Goal: Task Accomplishment & Management: Use online tool/utility

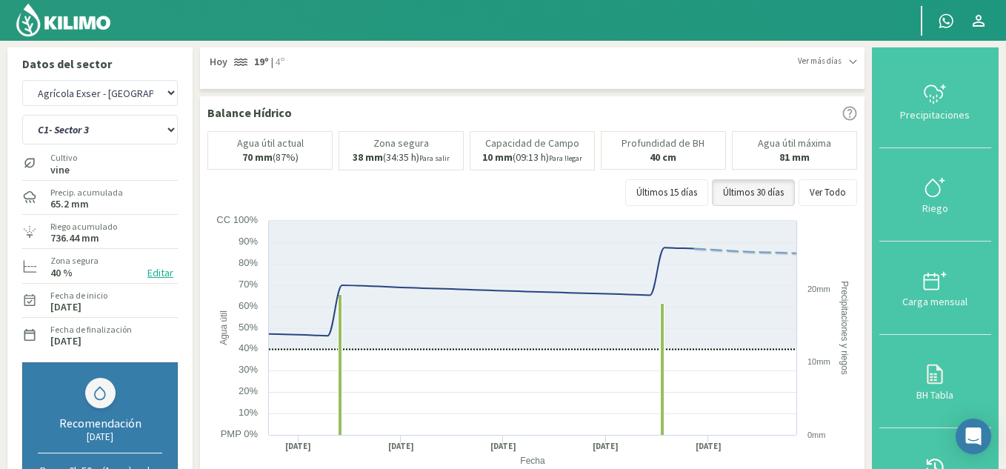
select select "1: Object"
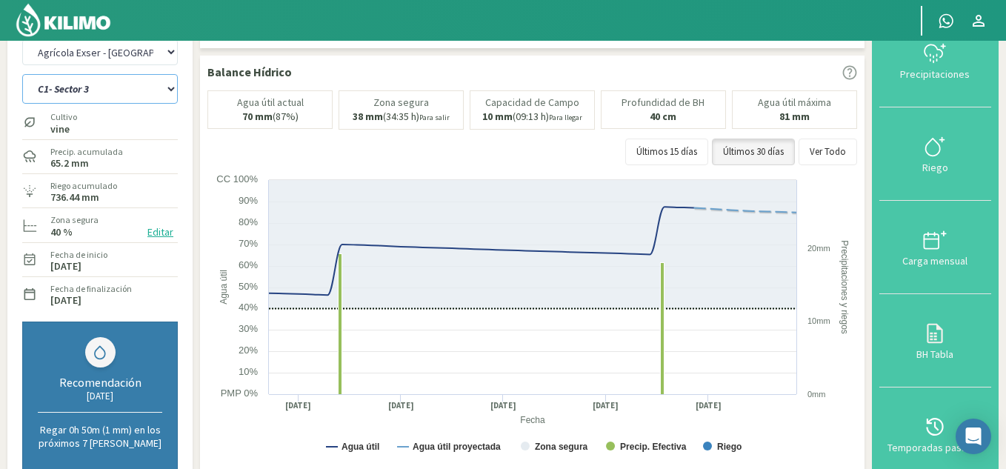
click at [114, 86] on select "C10- Sector 1 C1- Sector 3 C2- Sector 3 C3- sector 3B C4-Sector 2 C6- Sector 1B…" at bounding box center [100, 89] width 156 height 30
click at [22, 74] on select "C10- Sector 1 C1- Sector 3 C2- Sector 3 C3- sector 3B C4-Sector 2 C6- Sector 1B…" at bounding box center [100, 89] width 156 height 30
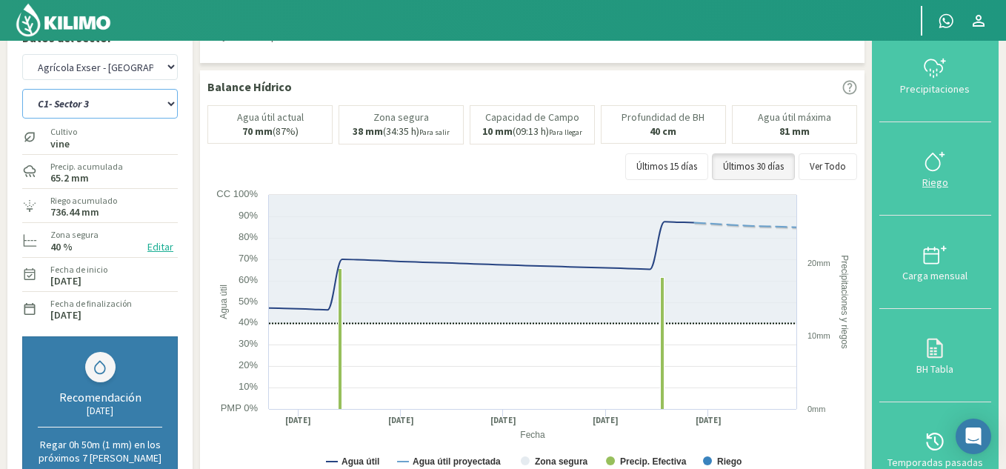
scroll to position [0, 0]
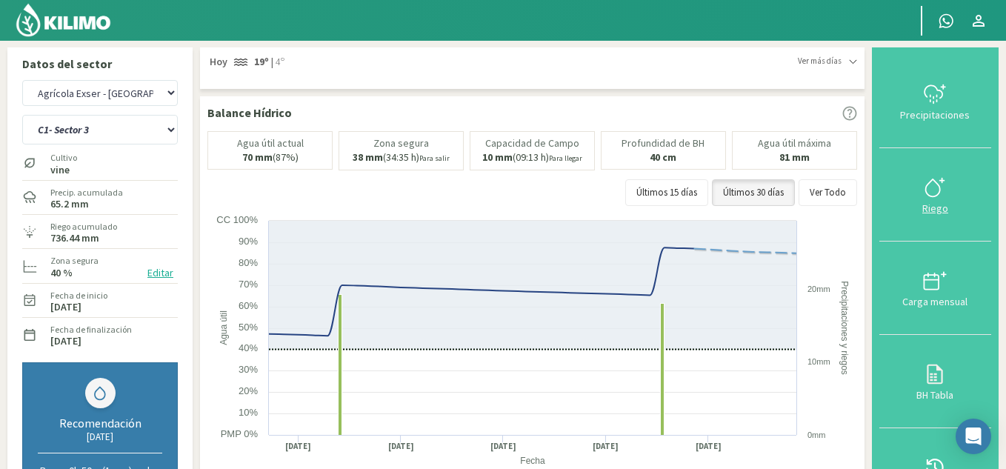
click at [940, 194] on icon at bounding box center [933, 187] width 14 height 17
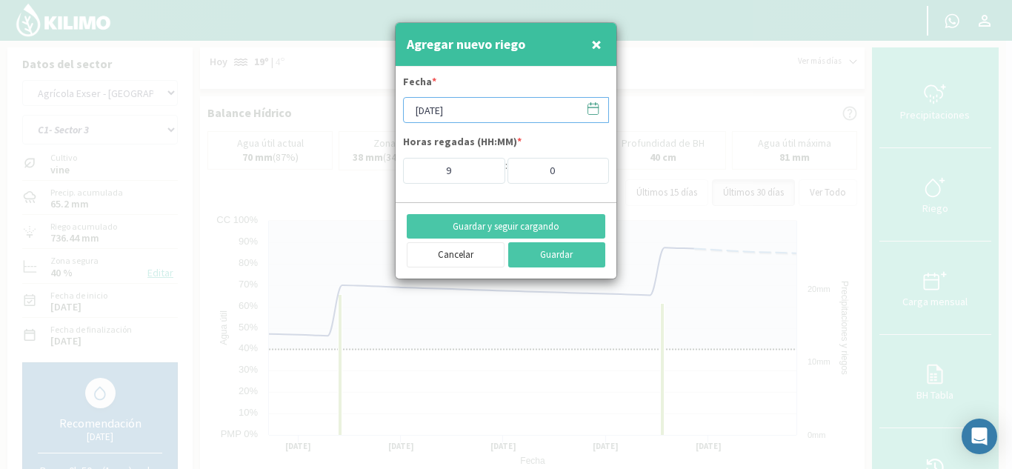
click at [494, 103] on input "[DATE]" at bounding box center [506, 110] width 206 height 26
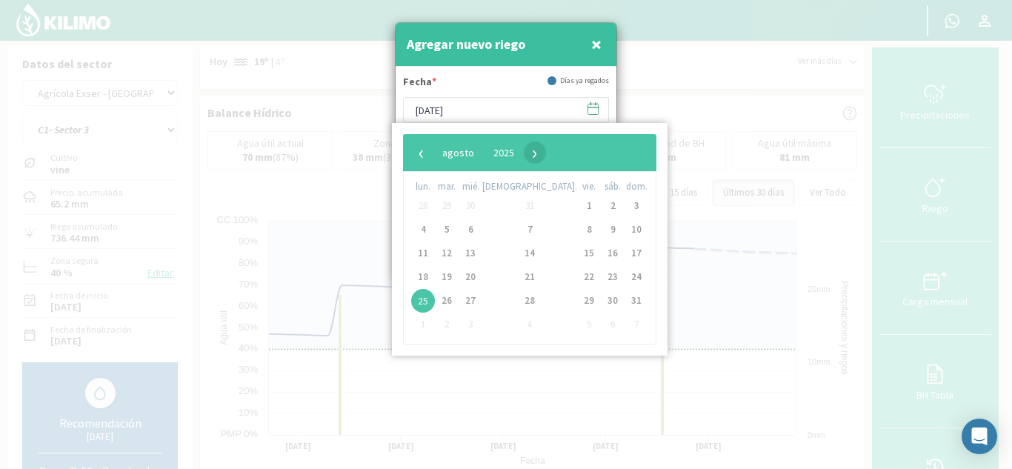
click at [546, 151] on span "›" at bounding box center [535, 153] width 22 height 22
click at [577, 205] on span "5" at bounding box center [589, 206] width 24 height 24
click at [577, 202] on span "5" at bounding box center [589, 206] width 24 height 24
click at [577, 207] on span "5" at bounding box center [589, 206] width 24 height 24
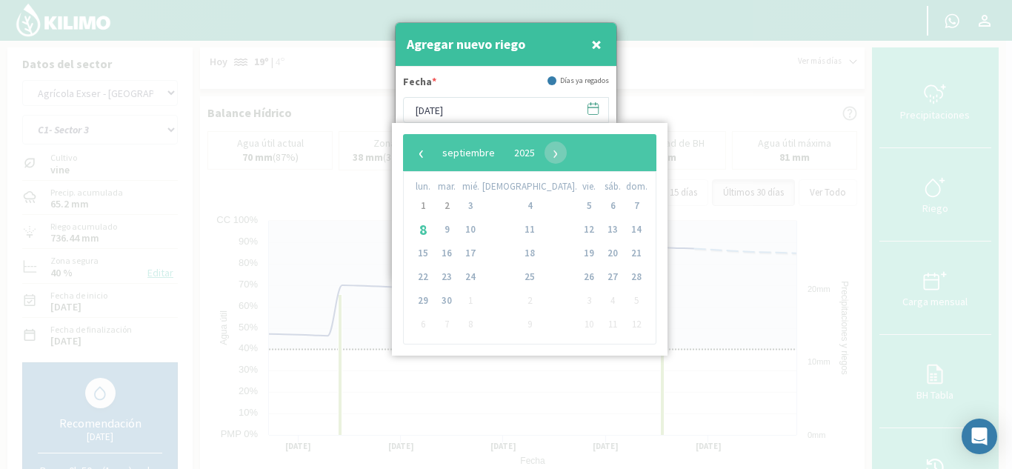
click at [577, 207] on span "5" at bounding box center [589, 206] width 24 height 24
click at [518, 204] on span "4" at bounding box center [530, 206] width 24 height 24
click at [482, 204] on span "3" at bounding box center [471, 206] width 24 height 24
click at [449, 231] on span "9" at bounding box center [447, 230] width 24 height 24
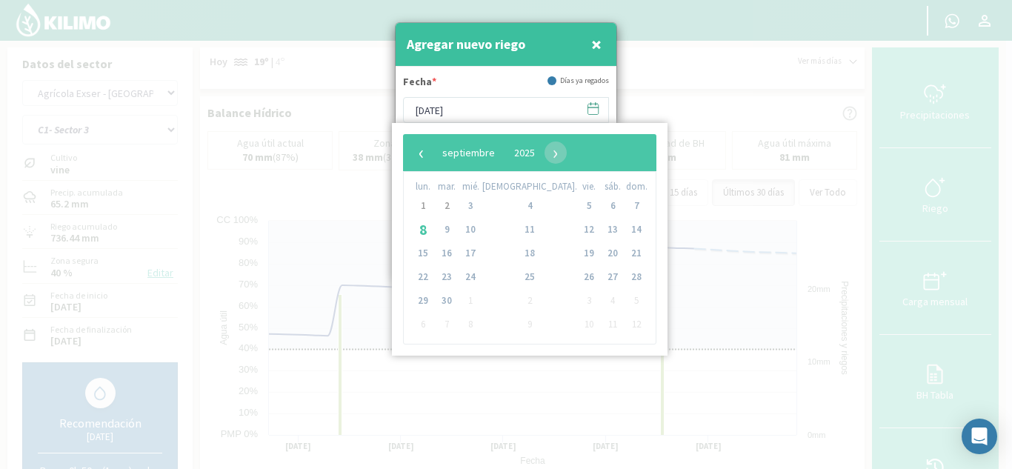
click at [425, 226] on span "8" at bounding box center [423, 230] width 24 height 24
click at [423, 200] on span "1" at bounding box center [423, 206] width 24 height 24
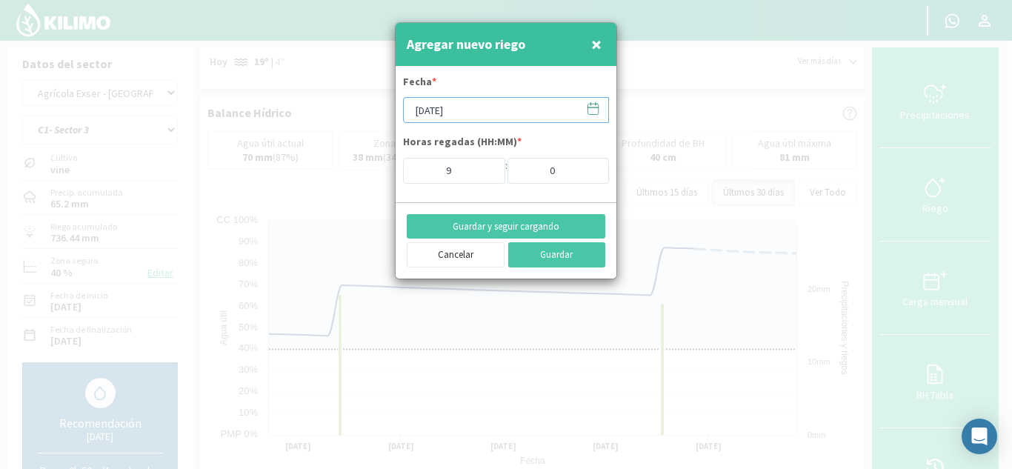
click at [484, 110] on input "[DATE]" at bounding box center [506, 110] width 206 height 26
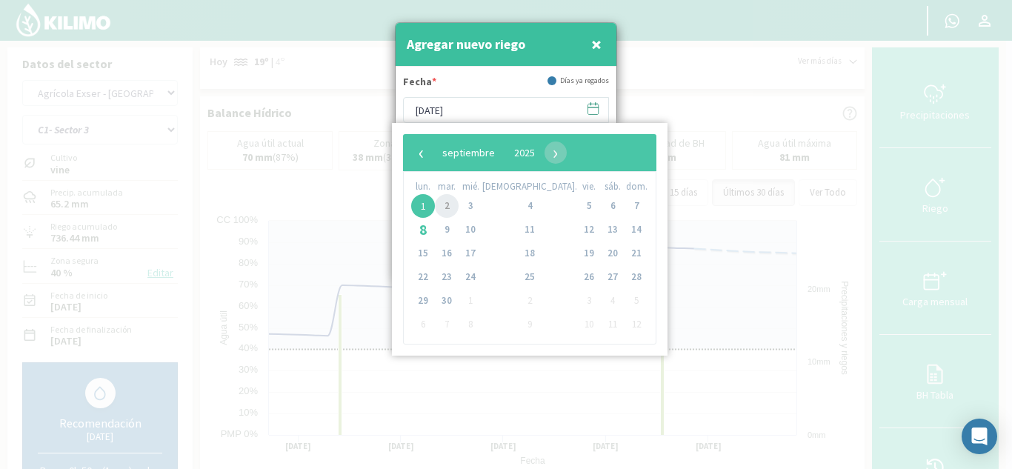
click at [451, 203] on span "2" at bounding box center [447, 206] width 24 height 24
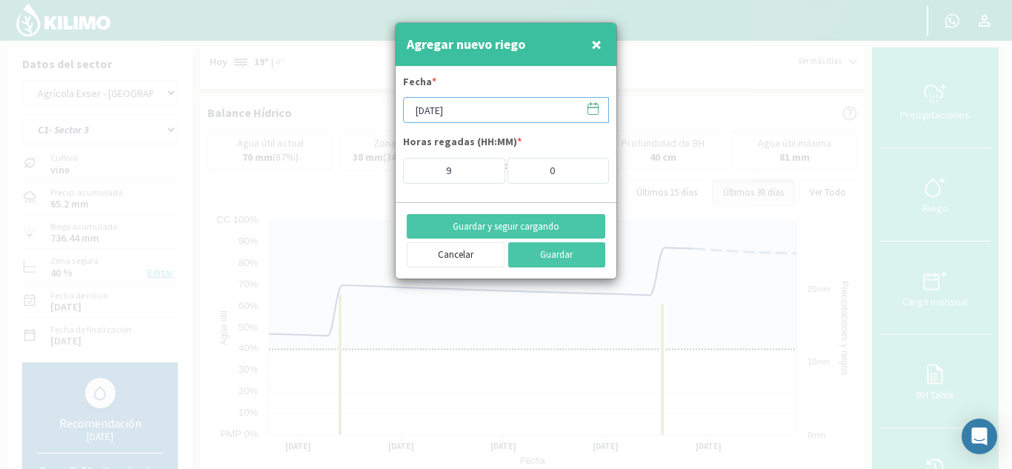
click at [495, 99] on input "[DATE]" at bounding box center [506, 110] width 206 height 26
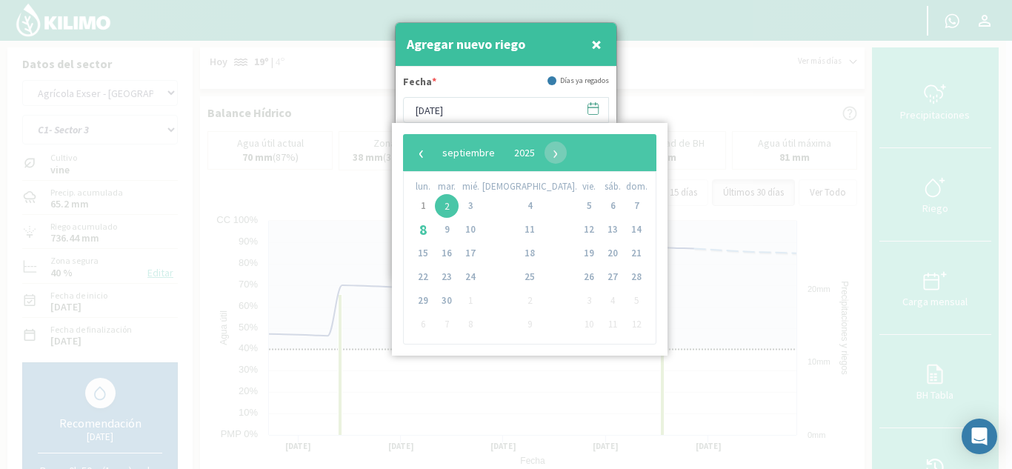
click at [577, 204] on span "5" at bounding box center [589, 206] width 24 height 24
click at [577, 205] on span "5" at bounding box center [589, 206] width 24 height 24
click at [518, 205] on span "4" at bounding box center [530, 206] width 24 height 24
click at [478, 208] on span "3" at bounding box center [471, 206] width 24 height 24
click at [478, 207] on span "3" at bounding box center [471, 206] width 24 height 24
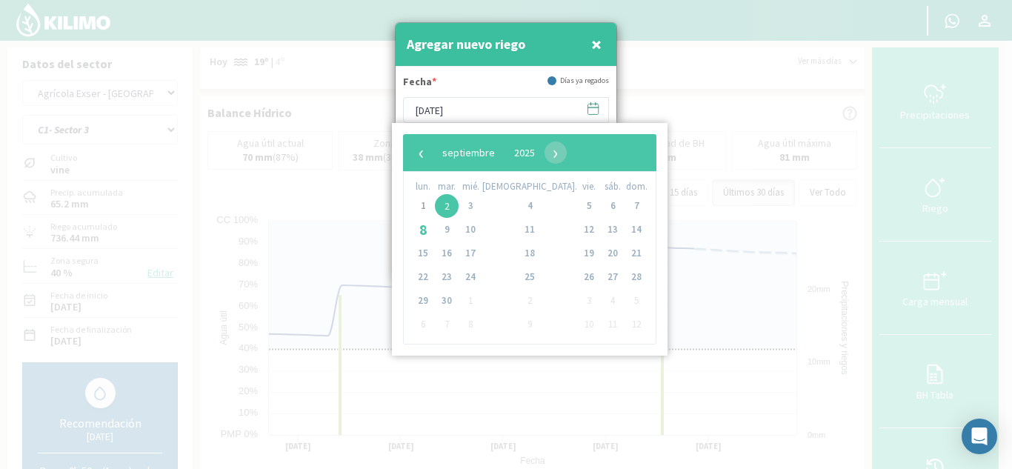
click at [482, 205] on span "3" at bounding box center [471, 206] width 24 height 24
drag, startPoint x: 465, startPoint y: 204, endPoint x: 426, endPoint y: 204, distance: 39.3
click at [426, 203] on span "1" at bounding box center [423, 206] width 24 height 24
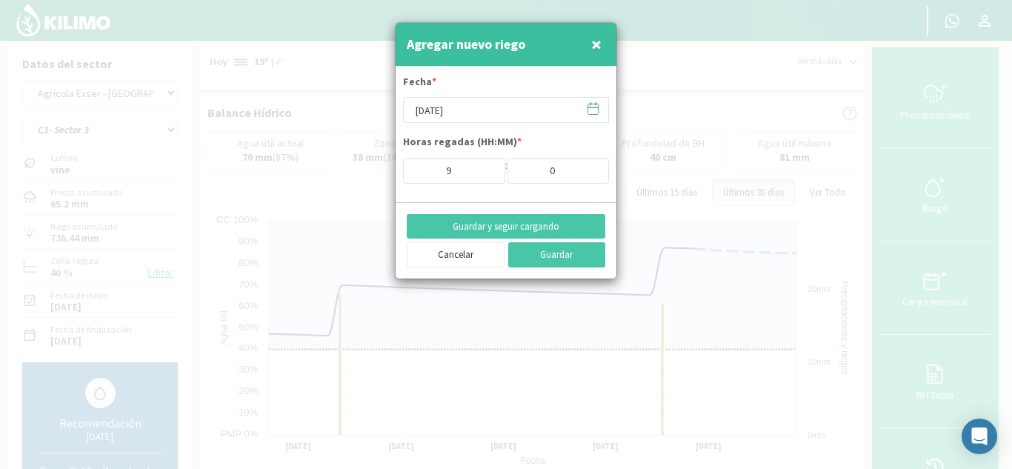
click at [595, 47] on span "×" at bounding box center [596, 44] width 10 height 24
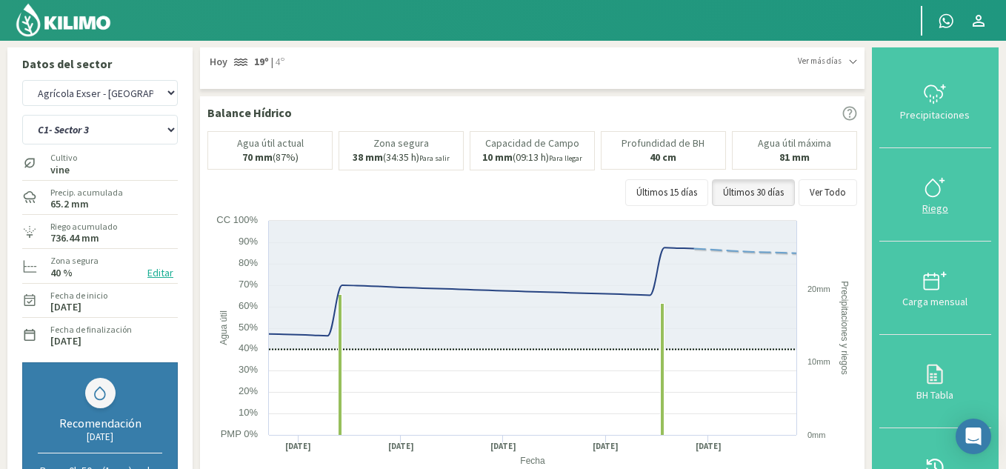
click at [940, 189] on icon at bounding box center [933, 187] width 14 height 17
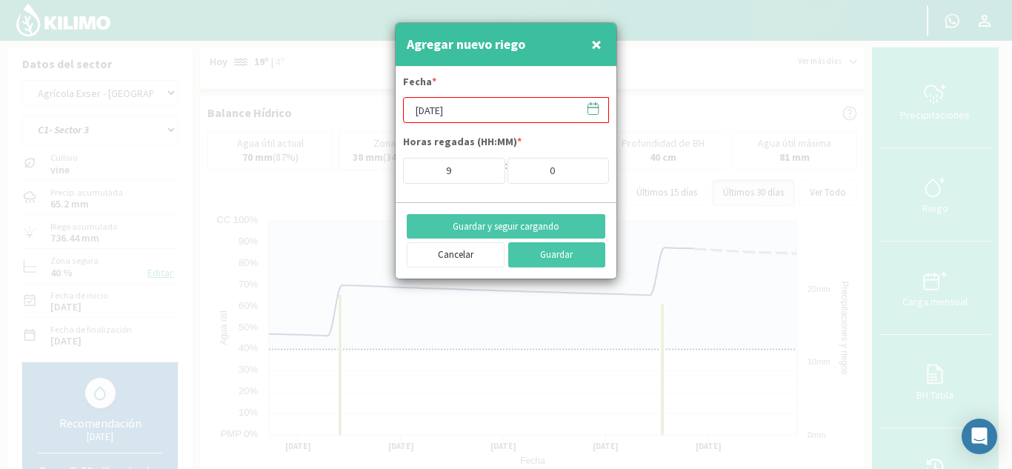
click at [502, 113] on input "[DATE]" at bounding box center [506, 110] width 206 height 26
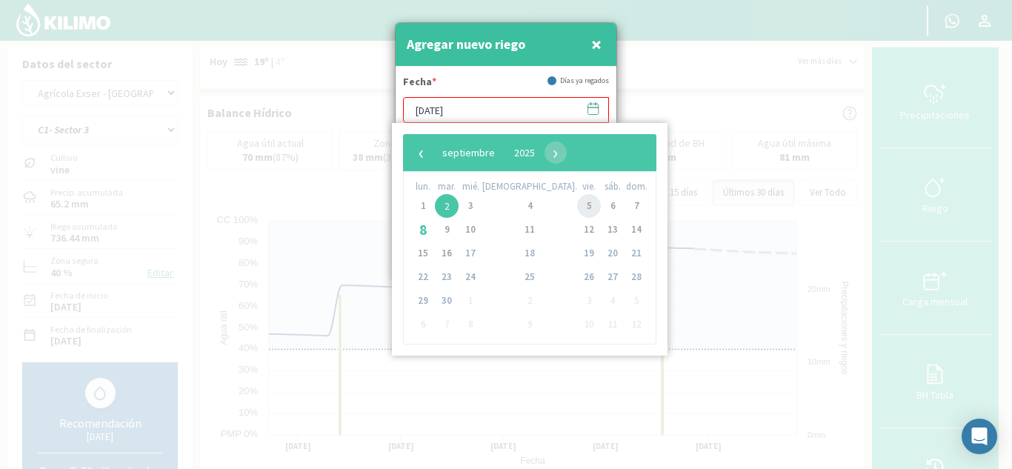
click at [577, 205] on span "5" at bounding box center [589, 206] width 24 height 24
type input "[DATE]"
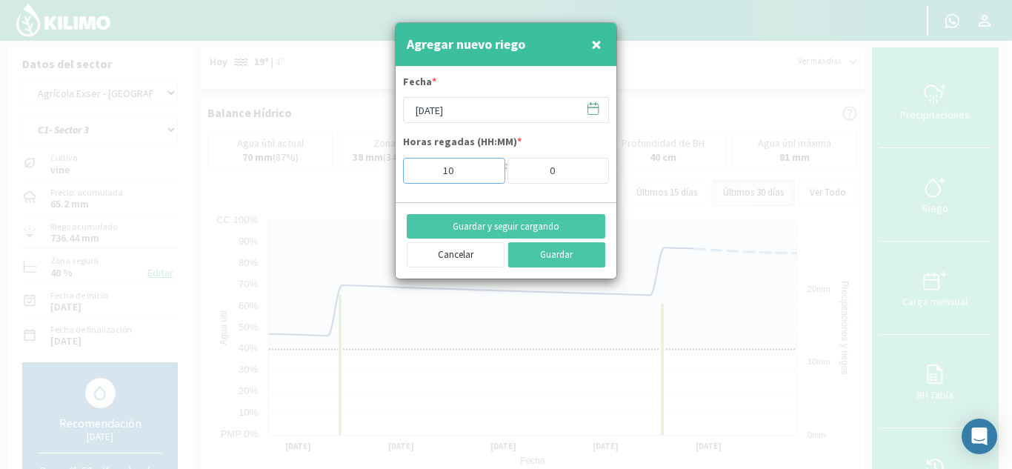
type input "10"
click at [481, 167] on input "10" at bounding box center [454, 171] width 102 height 26
click at [545, 247] on button "Guardar" at bounding box center [557, 254] width 98 height 25
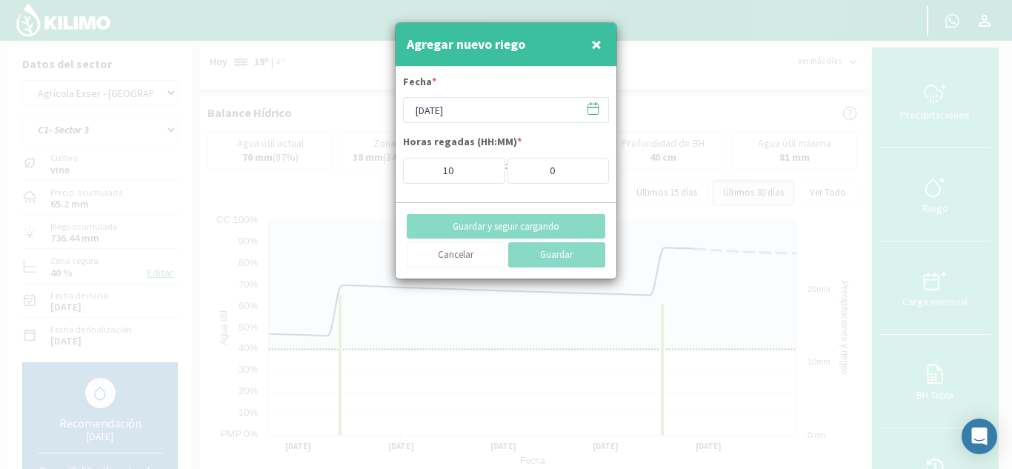
type input "[DATE]"
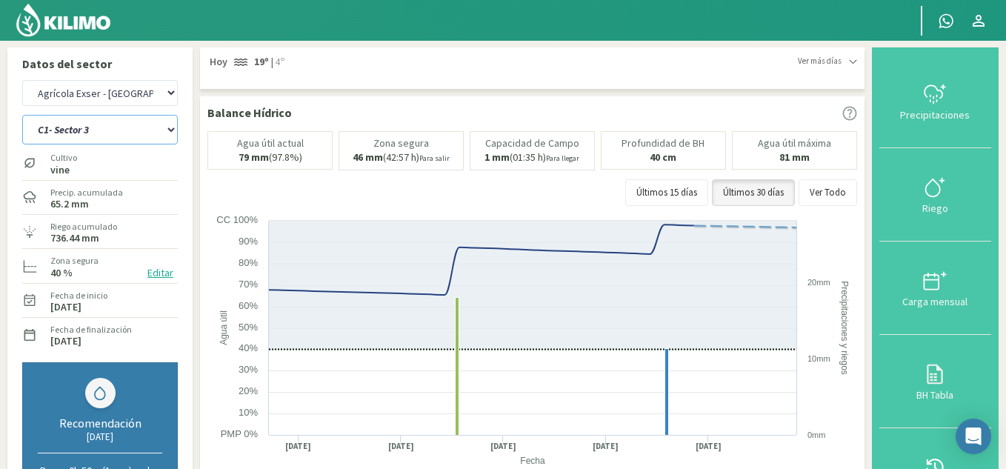
click at [110, 124] on select "C10- Sector 1 C1- Sector 3 C2- Sector 3 C3- sector 3B C4-Sector 2 C6- Sector 1B…" at bounding box center [100, 130] width 156 height 30
click at [22, 115] on select "C10- Sector 1 C1- Sector 3 C2- Sector 3 C3- sector 3B C4-Sector 2 C6- Sector 1B…" at bounding box center [100, 130] width 156 height 30
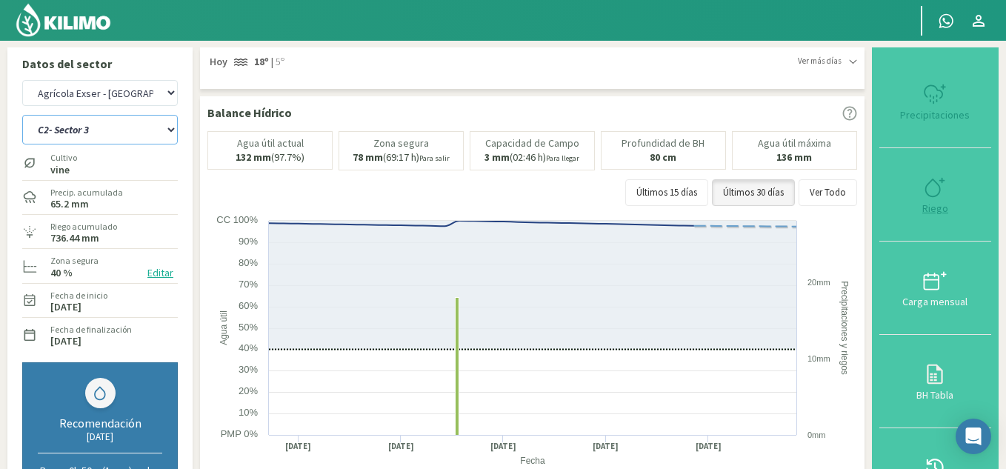
select select "1: Object"
select select "3: Object"
select select "11: Object"
type input "9"
click at [929, 190] on icon at bounding box center [935, 188] width 24 height 24
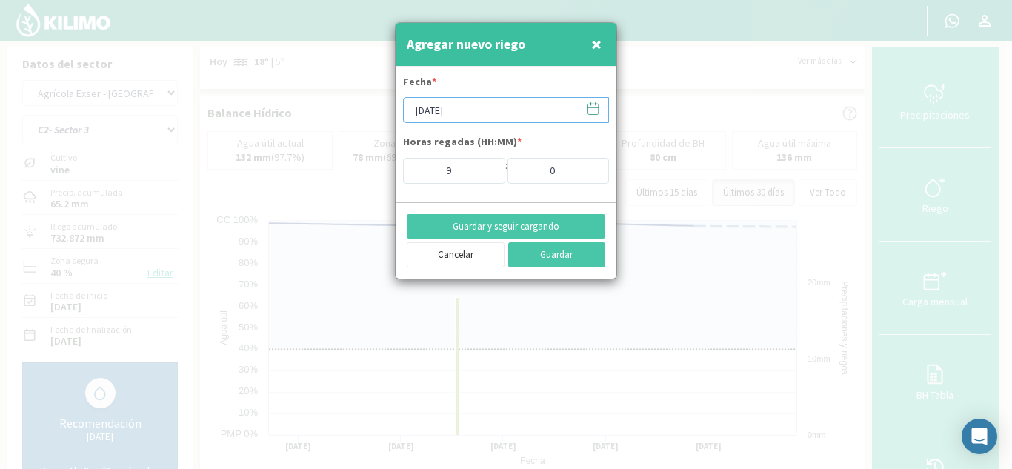
click at [488, 111] on input "[DATE]" at bounding box center [506, 110] width 206 height 26
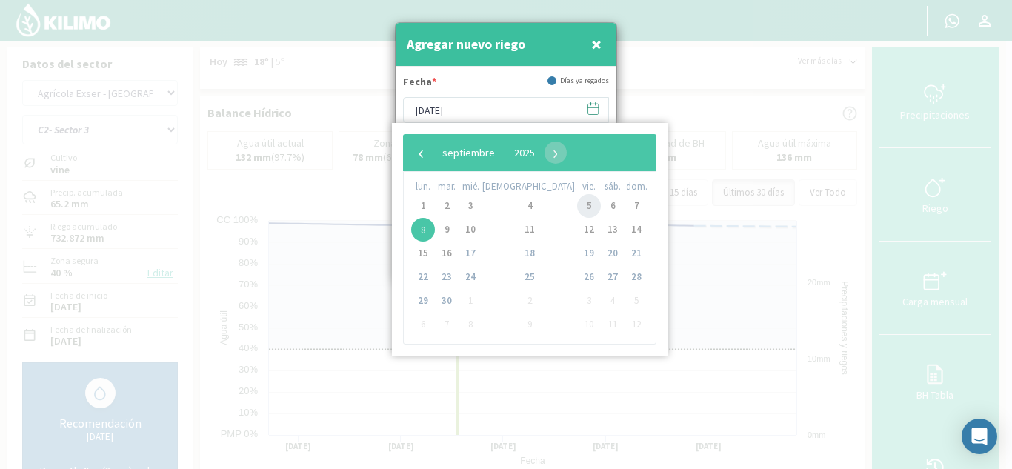
click at [577, 206] on span "5" at bounding box center [589, 206] width 24 height 24
type input "[DATE]"
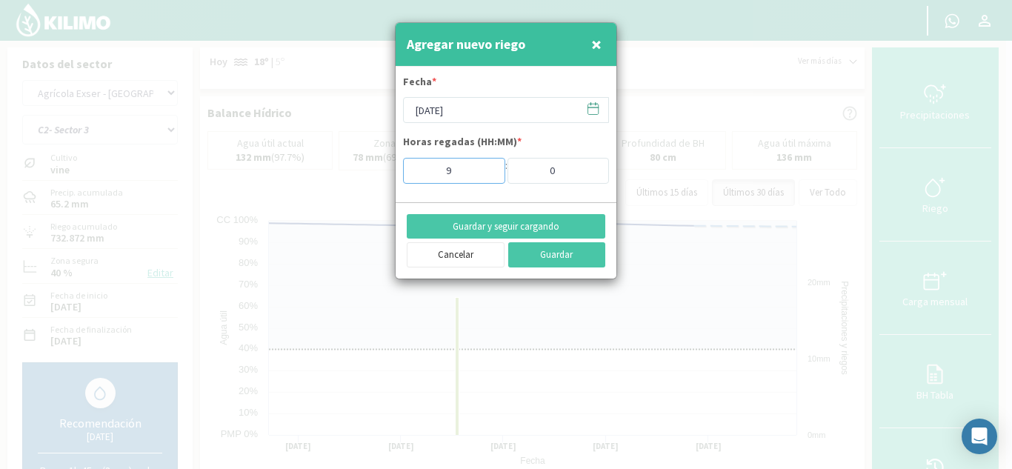
click at [476, 165] on input "9" at bounding box center [454, 171] width 102 height 26
type input "10"
click at [484, 167] on input "10" at bounding box center [454, 171] width 102 height 26
click at [564, 245] on button "Guardar" at bounding box center [557, 254] width 98 height 25
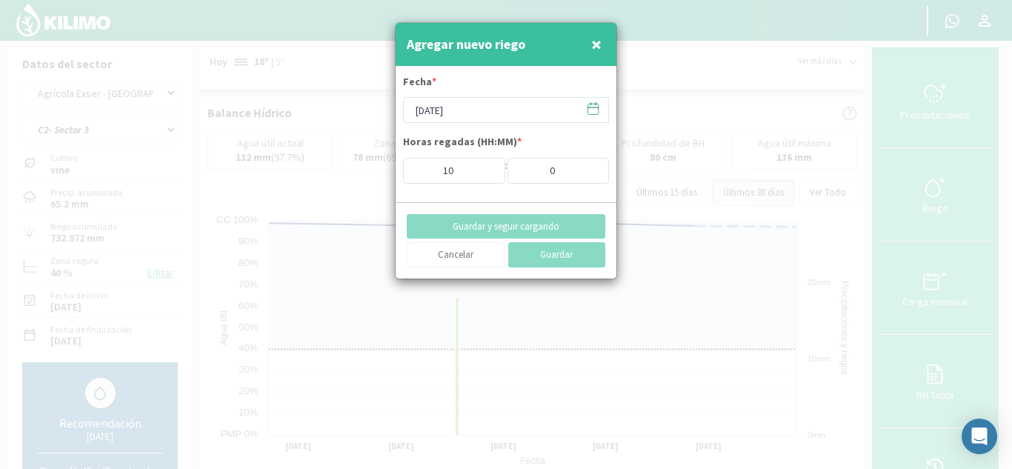
type input "[DATE]"
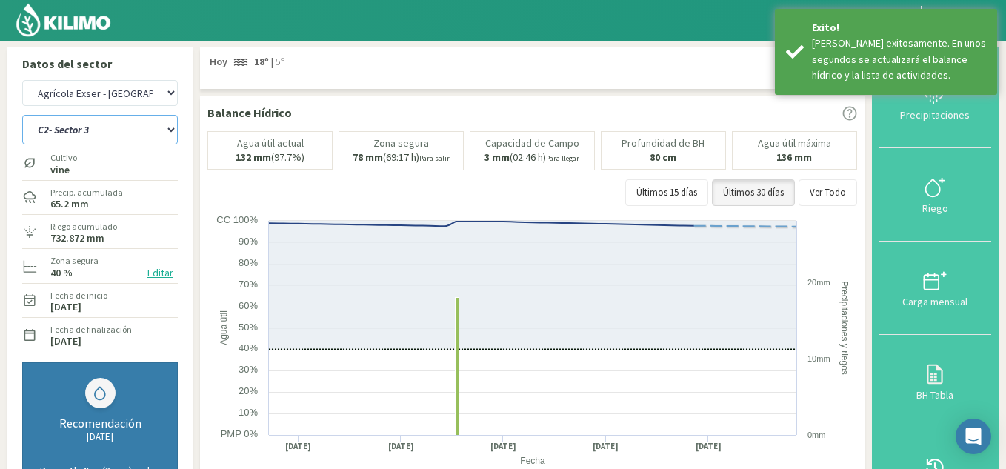
click at [81, 132] on select "C10- Sector 1 C1- Sector 3 C2- Sector 3 C3- sector 3B C4-Sector 2 C6- Sector 1B…" at bounding box center [100, 130] width 156 height 30
select select "12: Object"
click at [22, 115] on select "C10- Sector 1 C1- Sector 3 C2- Sector 3 C3- sector 3B C4-Sector 2 C6- Sector 1B…" at bounding box center [100, 130] width 156 height 30
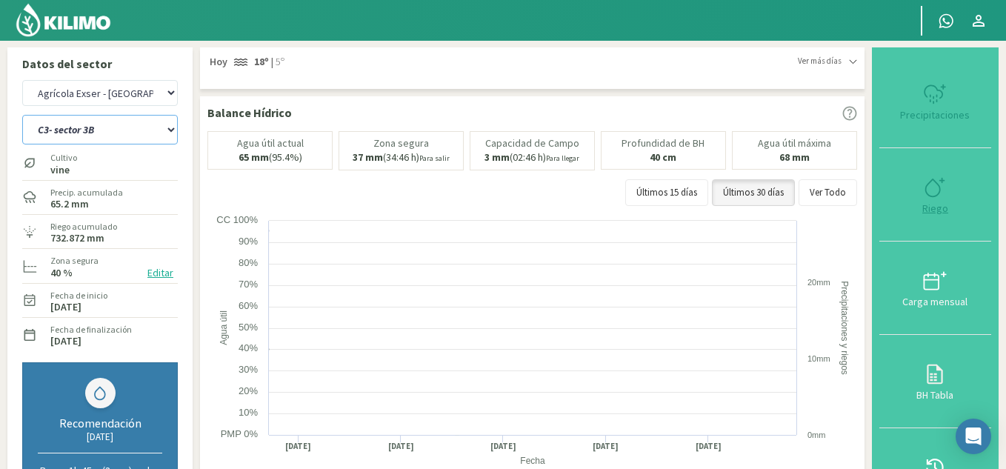
select select "6: Object"
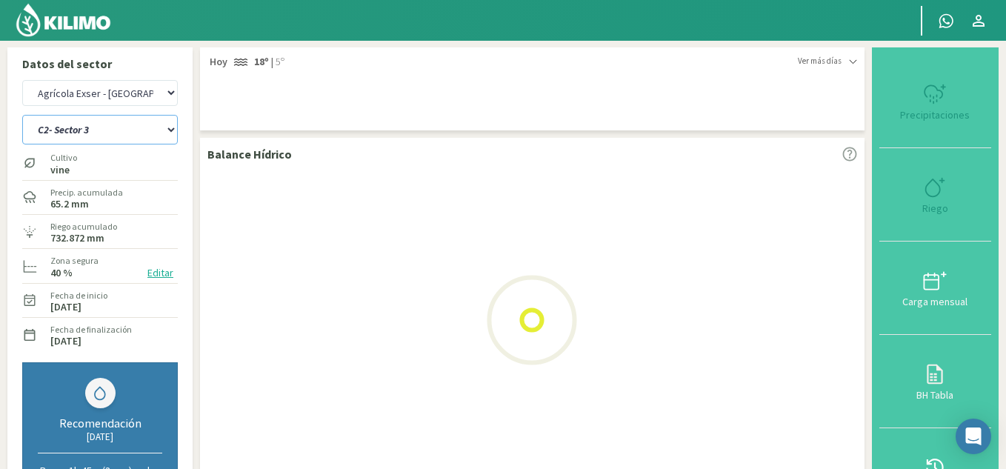
select select "21: Object"
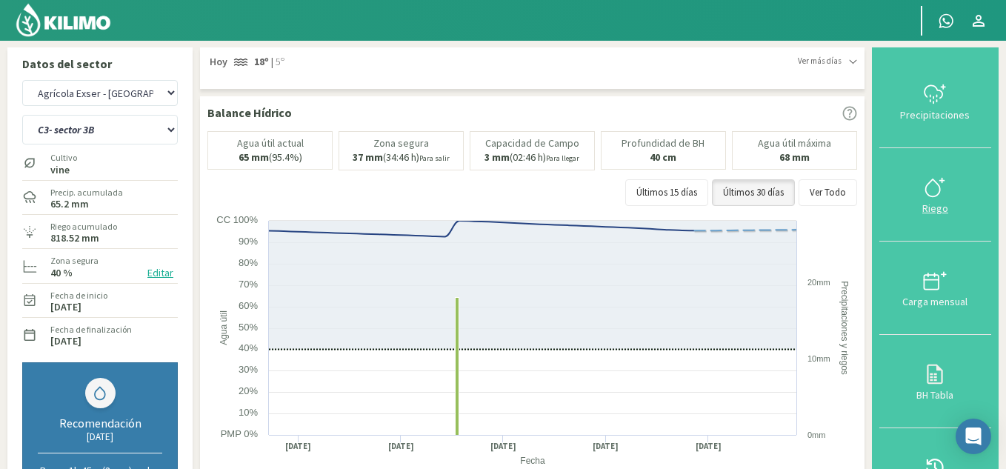
click at [941, 208] on div "Riego" at bounding box center [935, 208] width 103 height 10
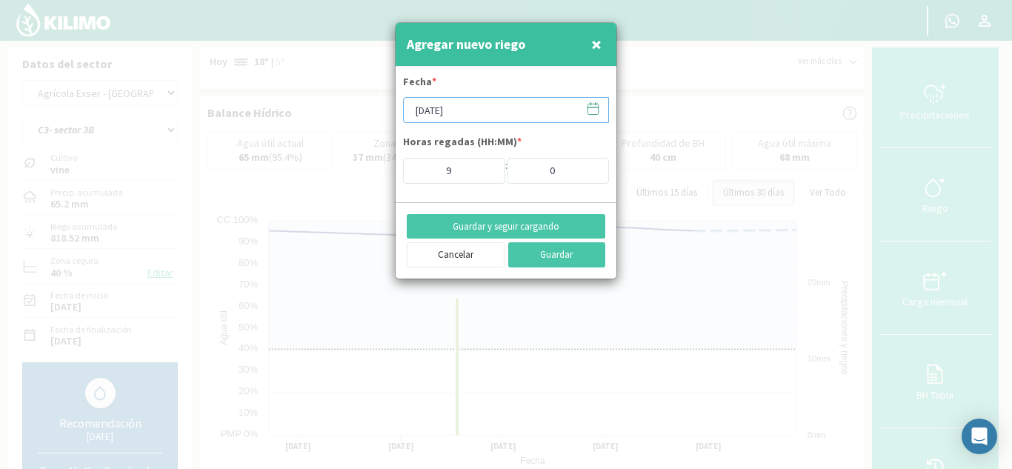
click at [491, 117] on input "[DATE]" at bounding box center [506, 110] width 206 height 26
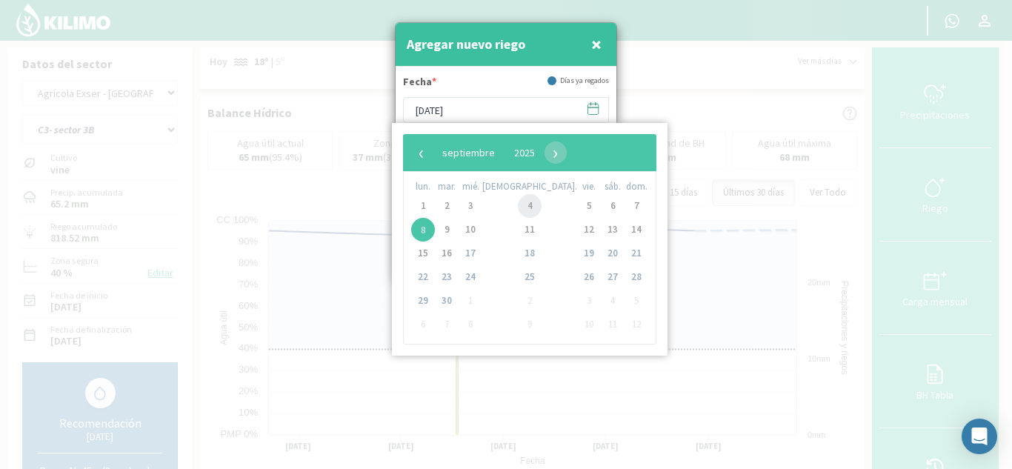
click at [518, 208] on span "4" at bounding box center [530, 206] width 24 height 24
type input "[DATE]"
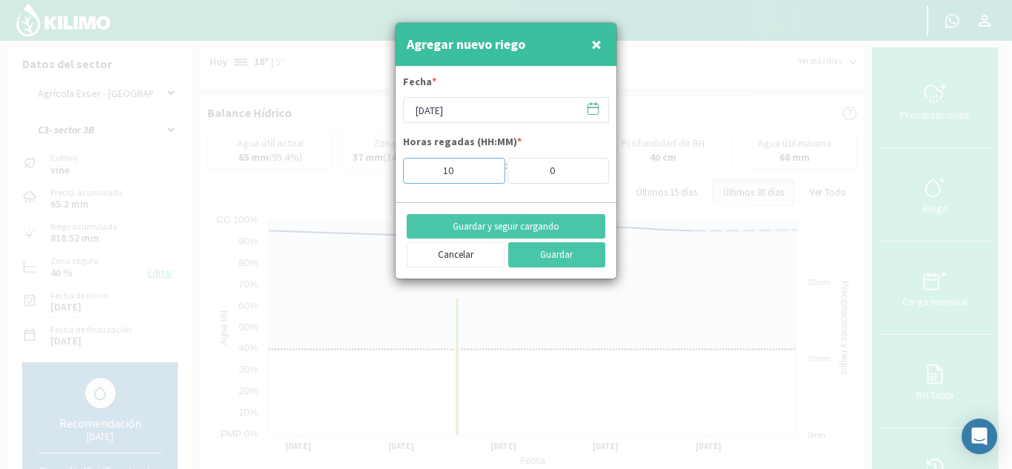
type input "10"
click at [485, 166] on input "10" at bounding box center [454, 171] width 102 height 26
click at [590, 251] on button "Guardar" at bounding box center [557, 254] width 98 height 25
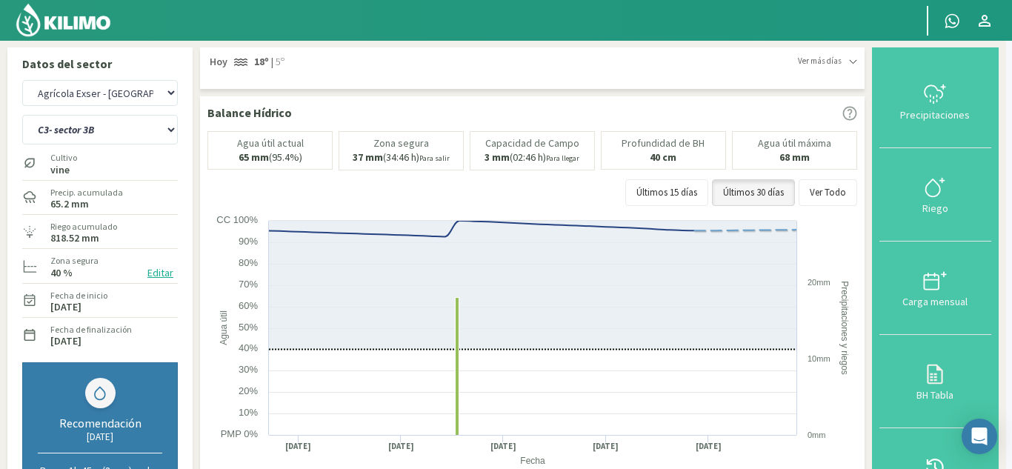
type input "[DATE]"
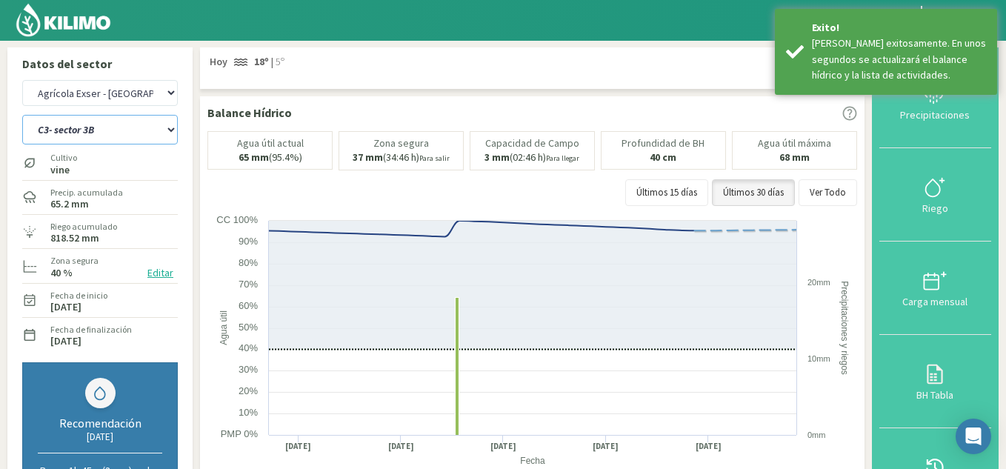
click at [112, 126] on select "C10- Sector 1 C1- Sector 3 C2- Sector 3 C3- sector 3B C4-Sector 2 C6- Sector 1B…" at bounding box center [100, 130] width 156 height 30
select select "22: Object"
click at [22, 115] on select "C10- Sector 1 C1- Sector 3 C2- Sector 3 C3- sector 3B C4-Sector 2 C6- Sector 1B…" at bounding box center [100, 130] width 156 height 30
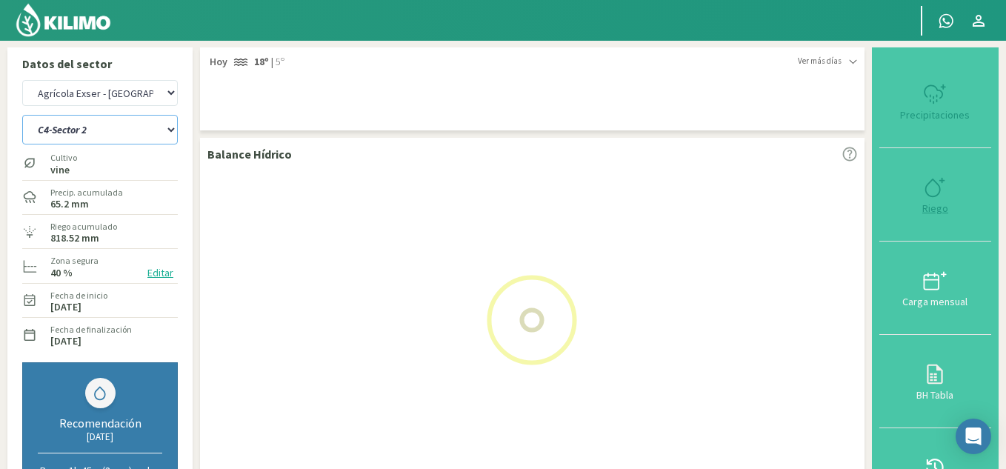
select select "9: Object"
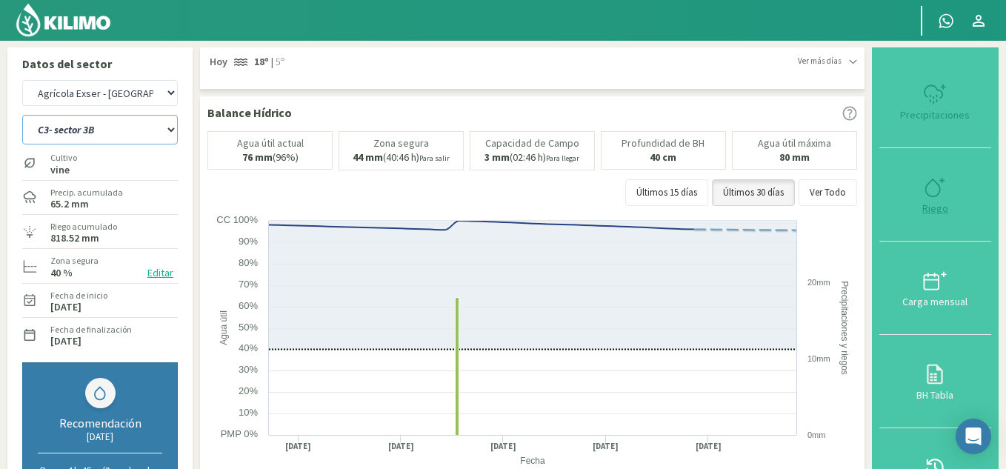
select select "31: Object"
type input "9"
click at [937, 203] on div "Riego" at bounding box center [935, 208] width 103 height 10
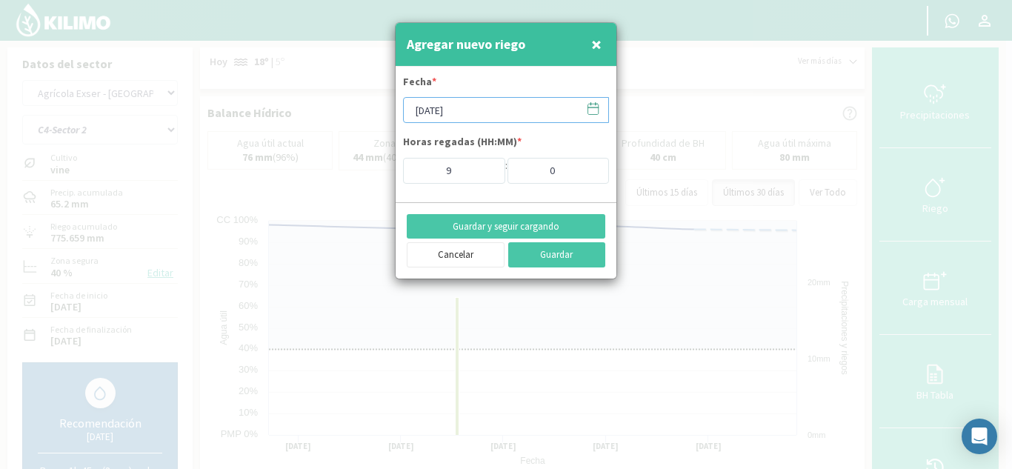
click at [476, 110] on input "[DATE]" at bounding box center [506, 110] width 206 height 26
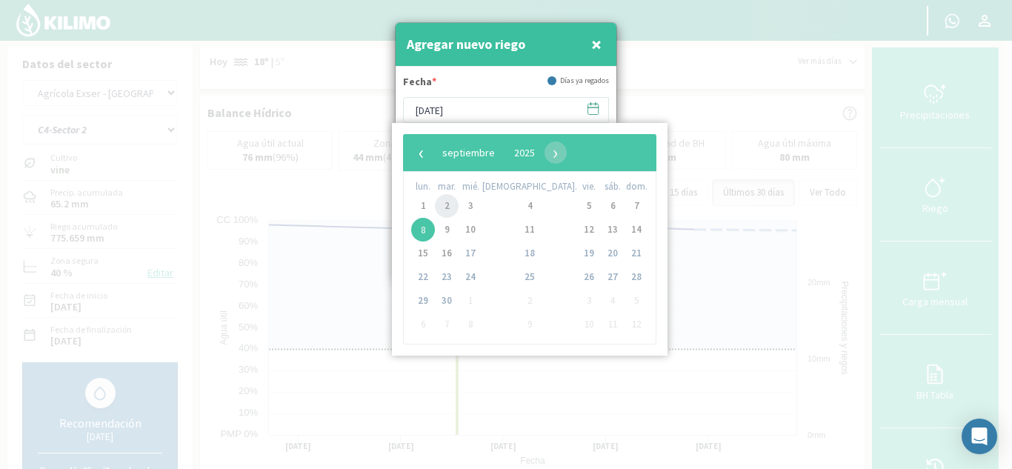
click at [452, 206] on span "2" at bounding box center [447, 206] width 24 height 24
type input "[DATE]"
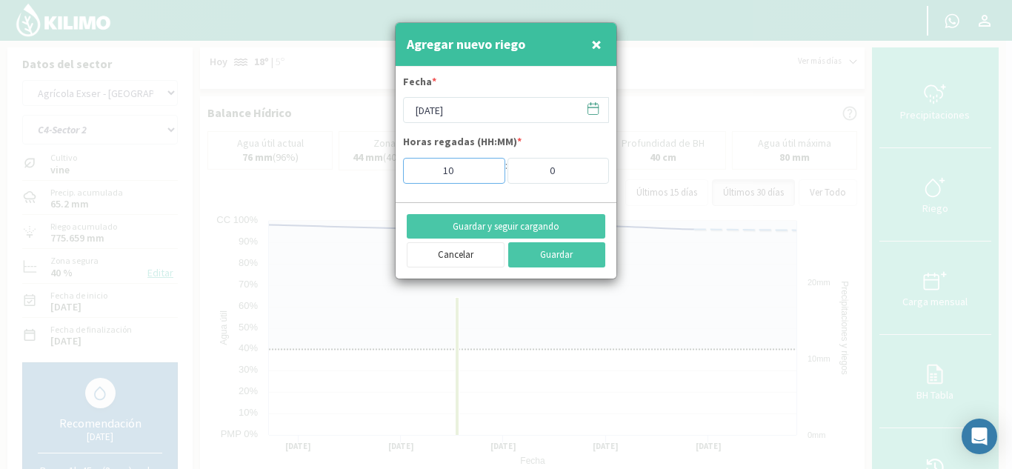
type input "10"
click at [484, 167] on input "10" at bounding box center [454, 171] width 102 height 26
click at [522, 254] on button "Guardar" at bounding box center [557, 254] width 98 height 25
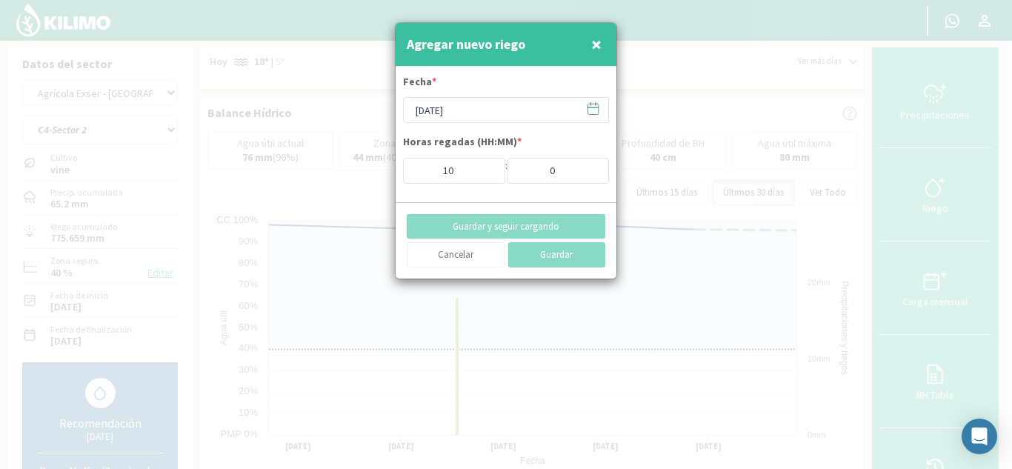
type input "[DATE]"
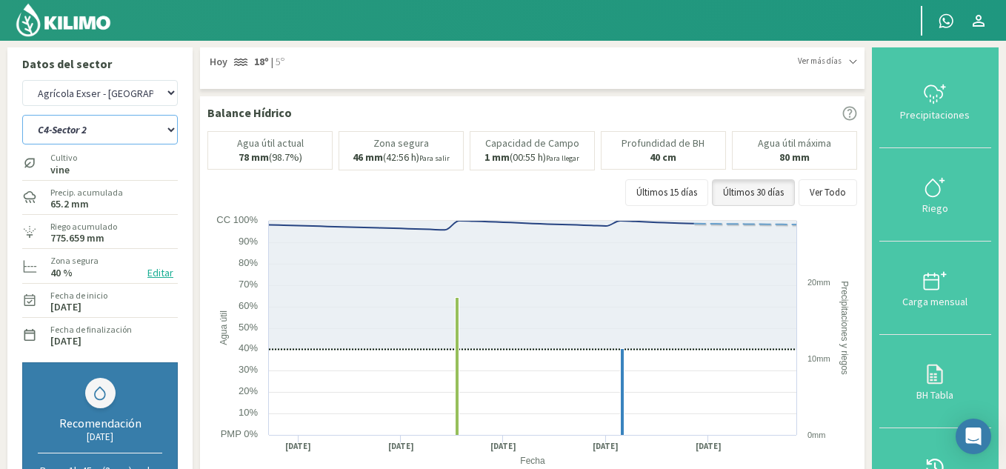
click at [114, 125] on select "C10- Sector 1 C1- Sector 3 C2- Sector 3 C3- sector 3B C4-Sector 2 C6- Sector 1B…" at bounding box center [100, 130] width 156 height 30
select select "32: Object"
click at [22, 115] on select "C10- Sector 1 C1- Sector 3 C2- Sector 3 C3- sector 3B C4-Sector 2 C6- Sector 1B…" at bounding box center [100, 130] width 156 height 30
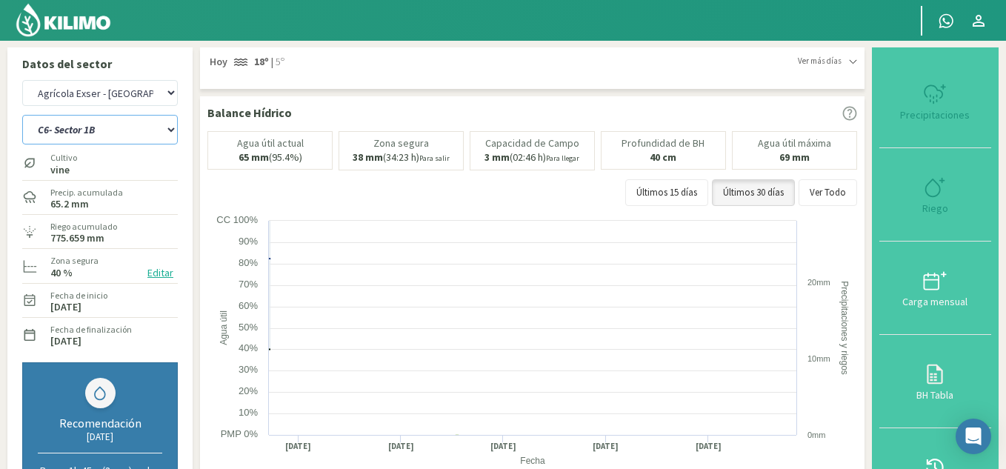
select select "12: Object"
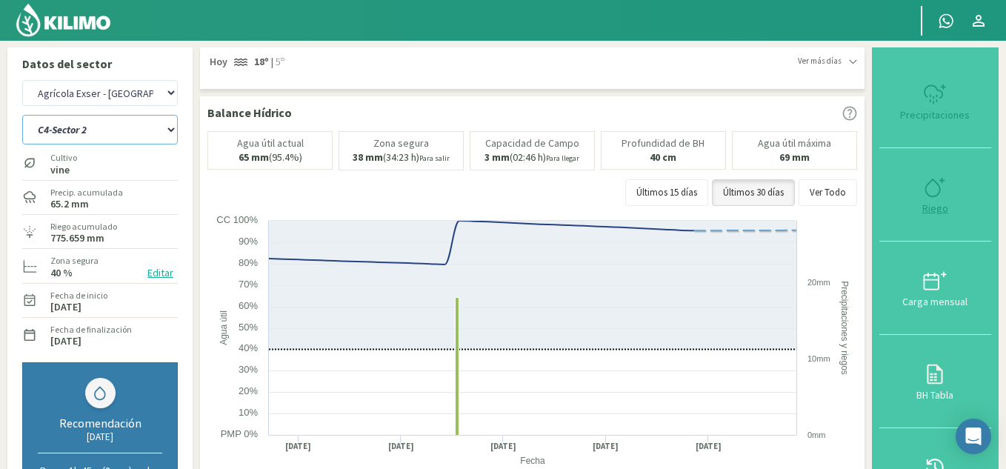
select select "41: Object"
type input "9"
click at [934, 199] on icon at bounding box center [935, 188] width 24 height 24
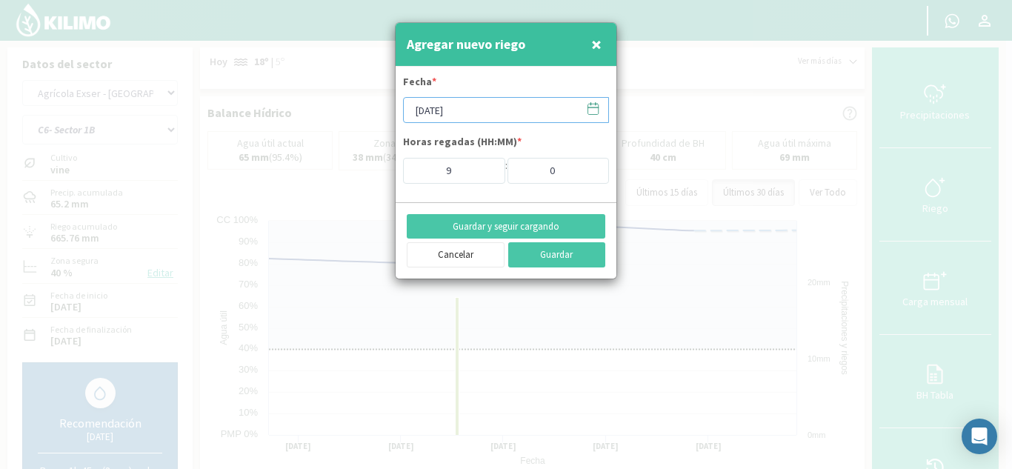
click at [479, 117] on input "[DATE]" at bounding box center [506, 110] width 206 height 26
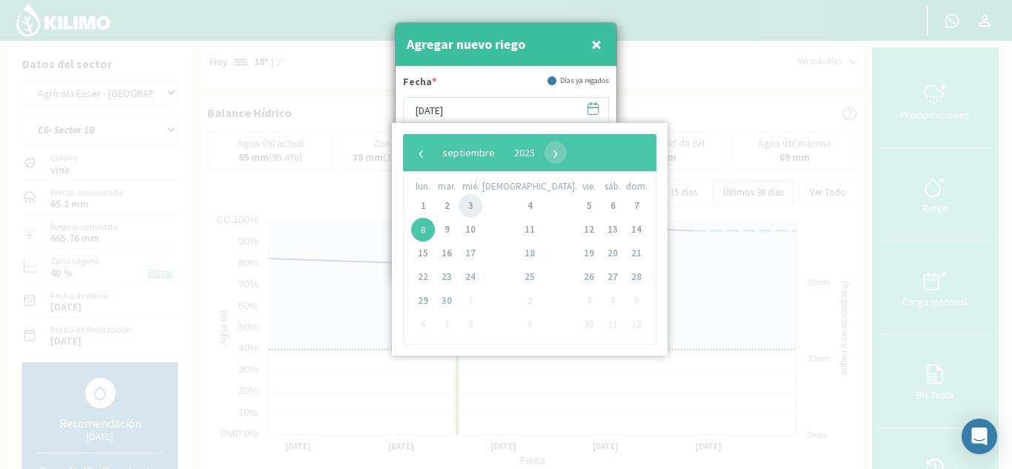
click at [482, 203] on span "3" at bounding box center [471, 206] width 24 height 24
type input "[DATE]"
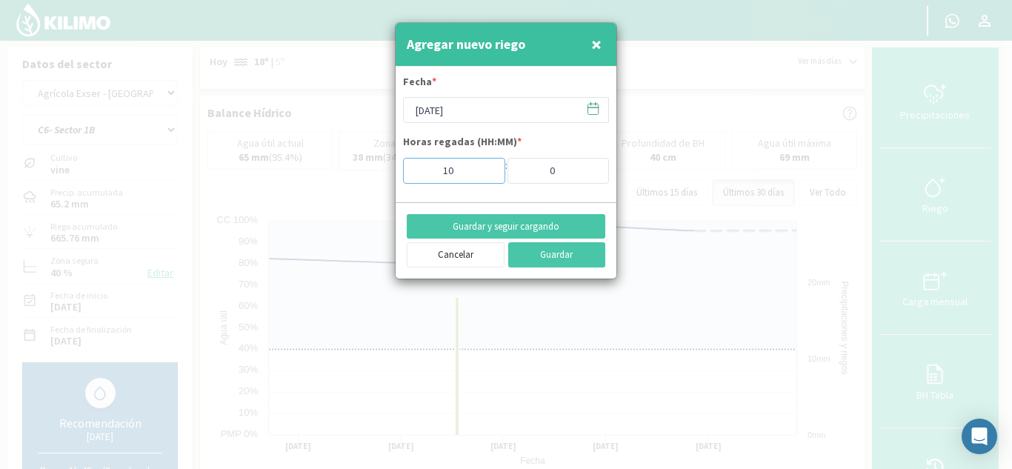
type input "10"
click at [482, 167] on input "10" at bounding box center [454, 171] width 102 height 26
click at [572, 259] on button "Guardar" at bounding box center [557, 254] width 98 height 25
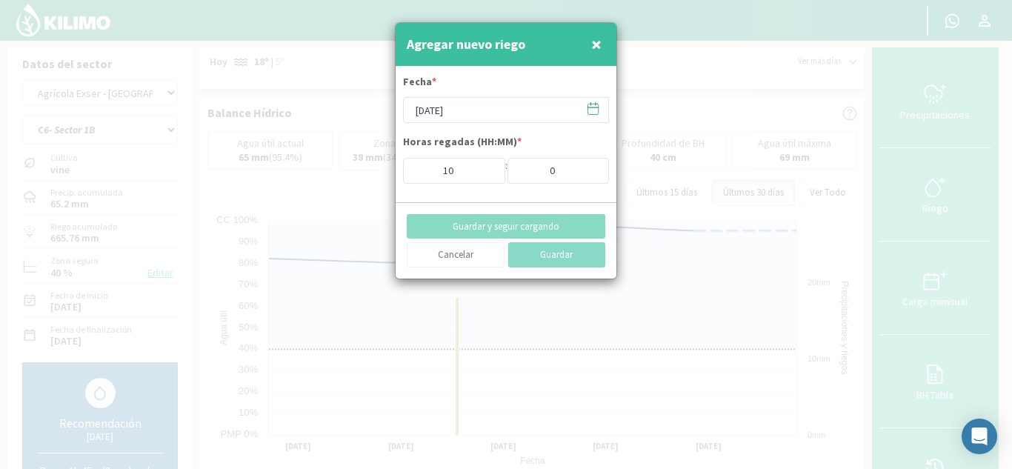
type input "[DATE]"
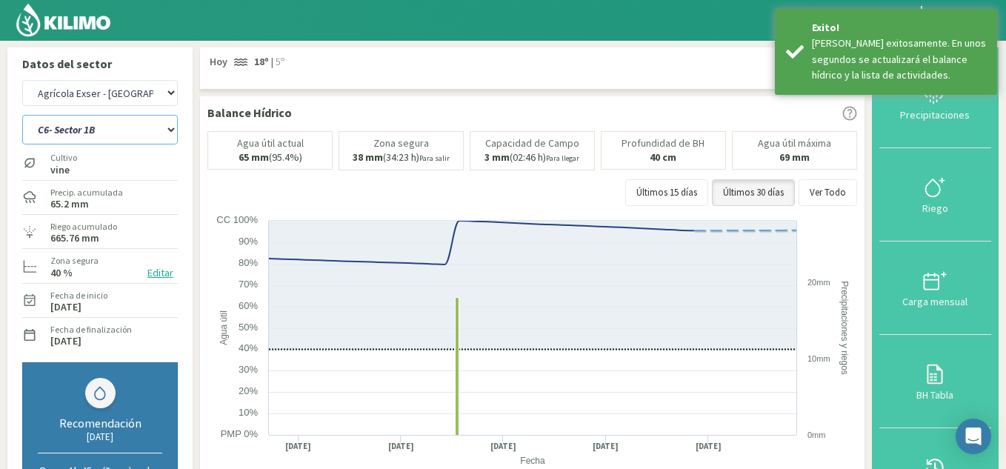
click at [124, 130] on select "C10- Sector 1 C1- Sector 3 C2- Sector 3 C3- sector 3B C4-Sector 2 C6- Sector 1B…" at bounding box center [100, 130] width 156 height 30
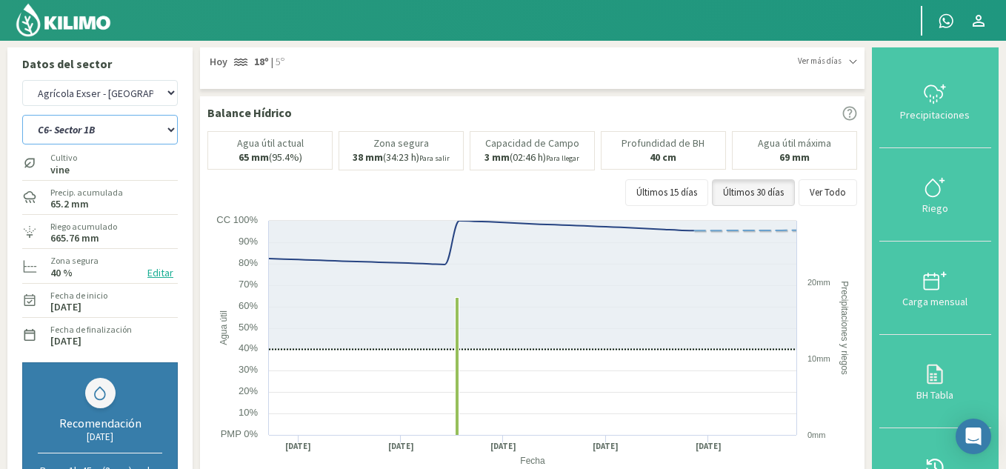
select select "42: Object"
click at [22, 115] on select "C10- Sector 1 C1- Sector 3 C2- Sector 3 C3- sector 3B C4-Sector 2 C6- Sector 1B…" at bounding box center [100, 130] width 156 height 30
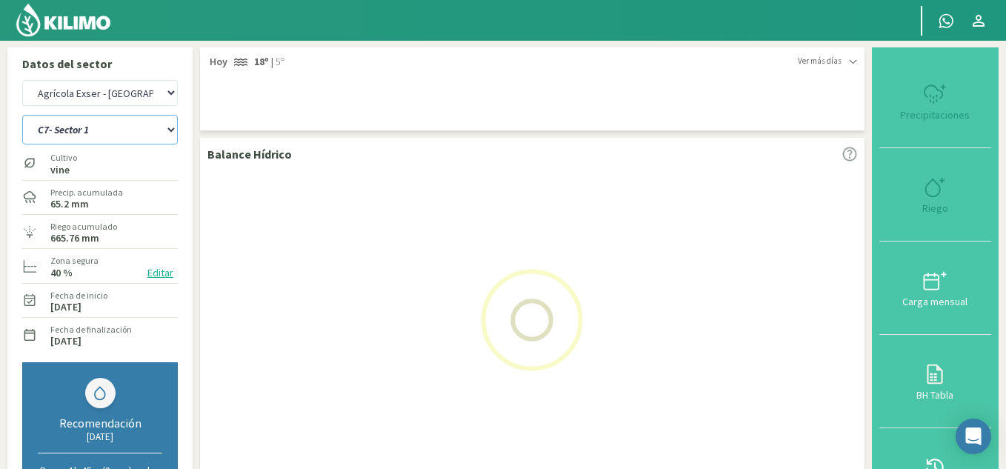
select select "15: Object"
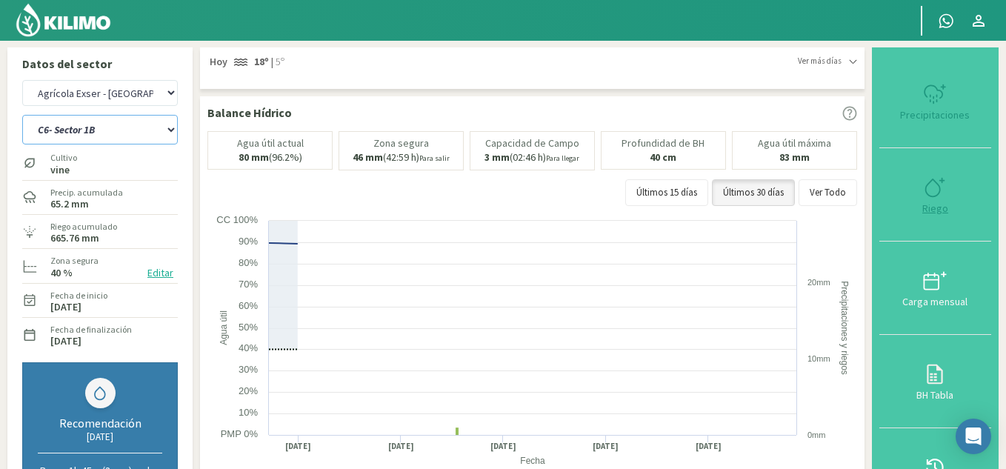
select select "51: Object"
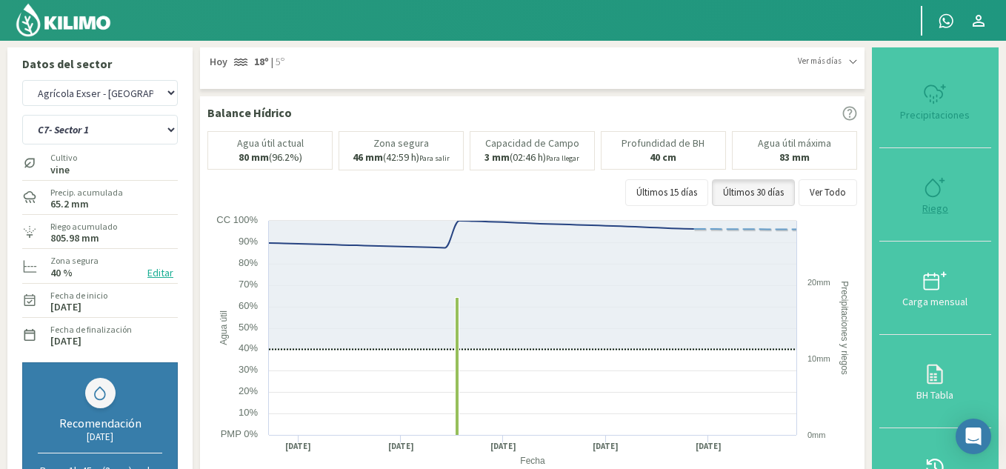
type input "9"
click at [940, 209] on div "Riego" at bounding box center [935, 208] width 103 height 10
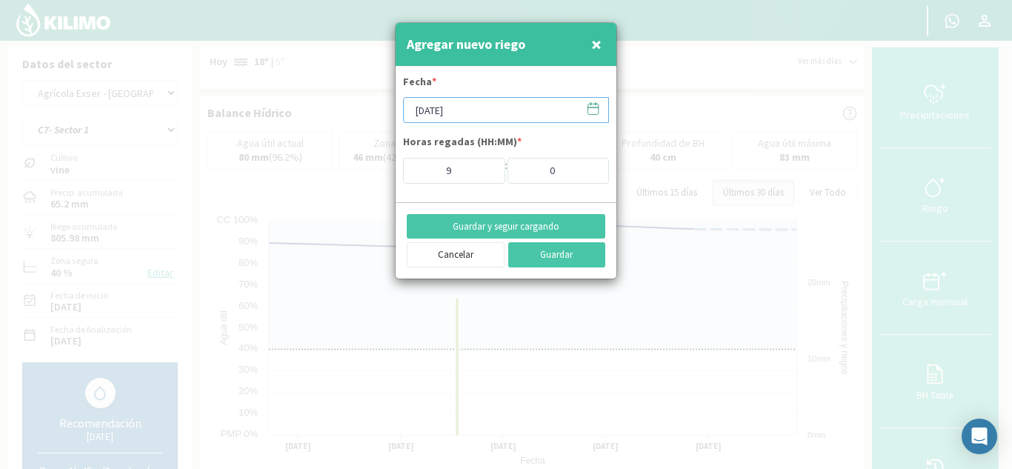
click at [491, 112] on input "[DATE]" at bounding box center [506, 110] width 206 height 26
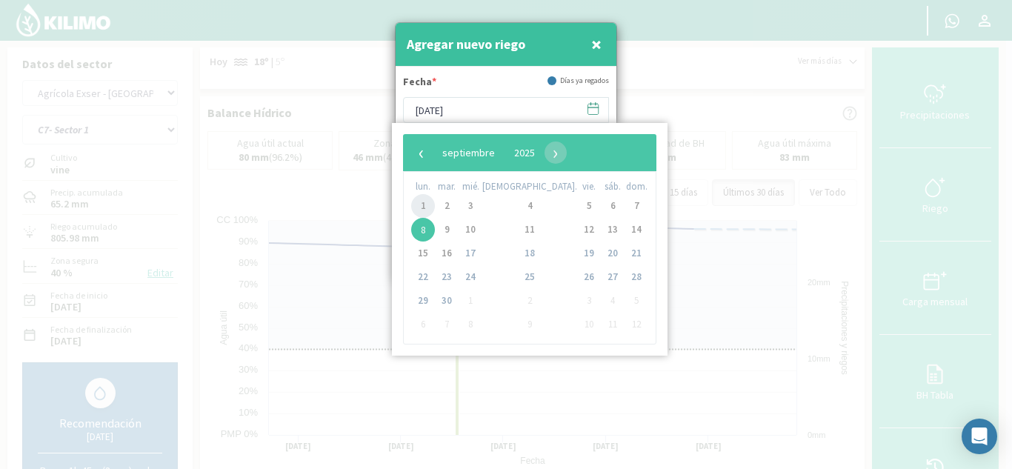
click at [423, 208] on span "1" at bounding box center [423, 206] width 24 height 24
type input "[DATE]"
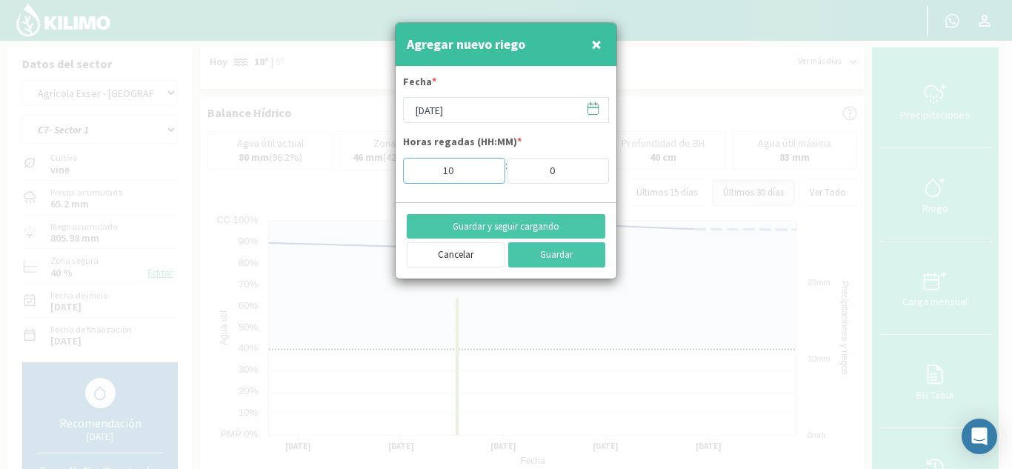
type input "10"
click at [488, 167] on input "10" at bounding box center [454, 171] width 102 height 26
click at [530, 256] on button "Guardar" at bounding box center [557, 254] width 98 height 25
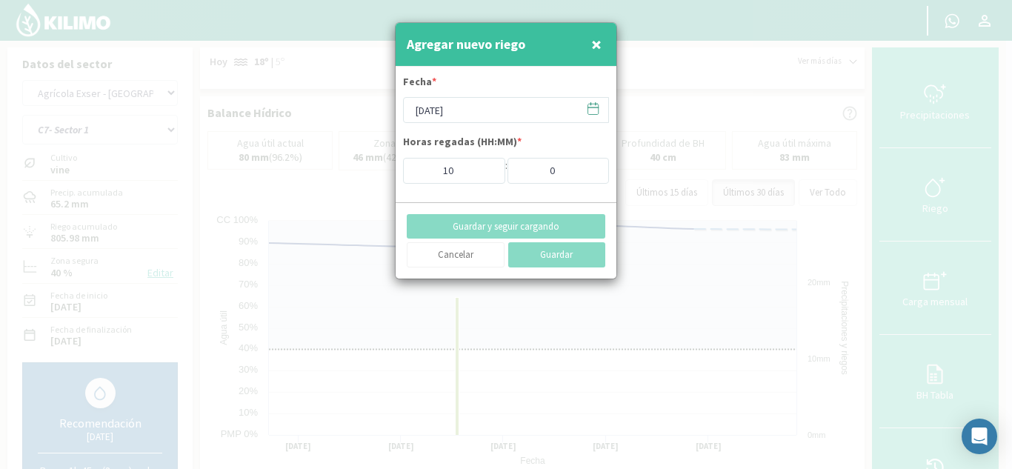
type input "[DATE]"
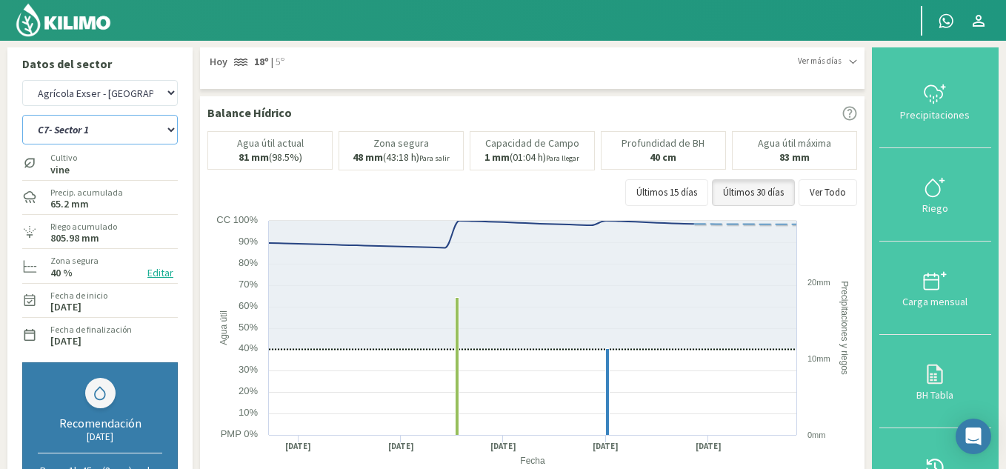
click at [129, 125] on select "C10- Sector 1 C1- Sector 3 C2- Sector 3 C3- sector 3B C4-Sector 2 C6- Sector 1B…" at bounding box center [100, 130] width 156 height 30
select select "52: Object"
click at [22, 115] on select "C10- Sector 1 C1- Sector 3 C2- Sector 3 C3- sector 3B C4-Sector 2 C6- Sector 1B…" at bounding box center [100, 130] width 156 height 30
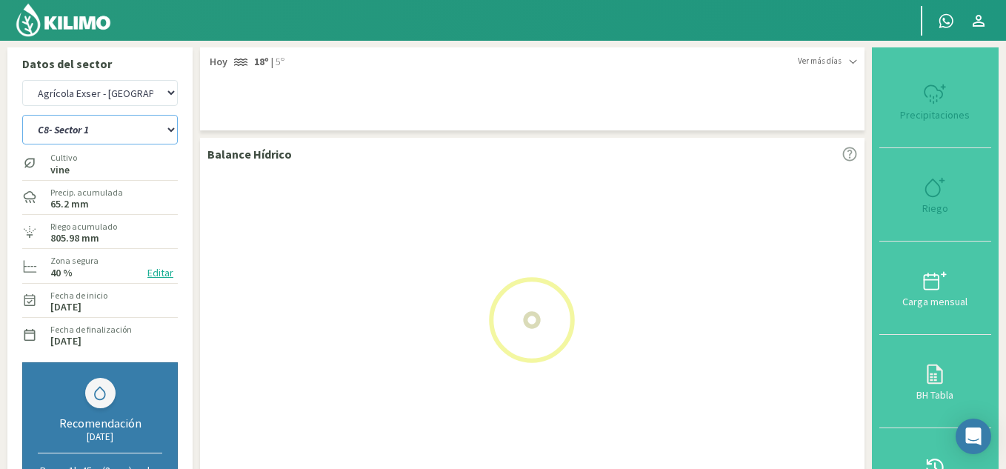
select select "18: Object"
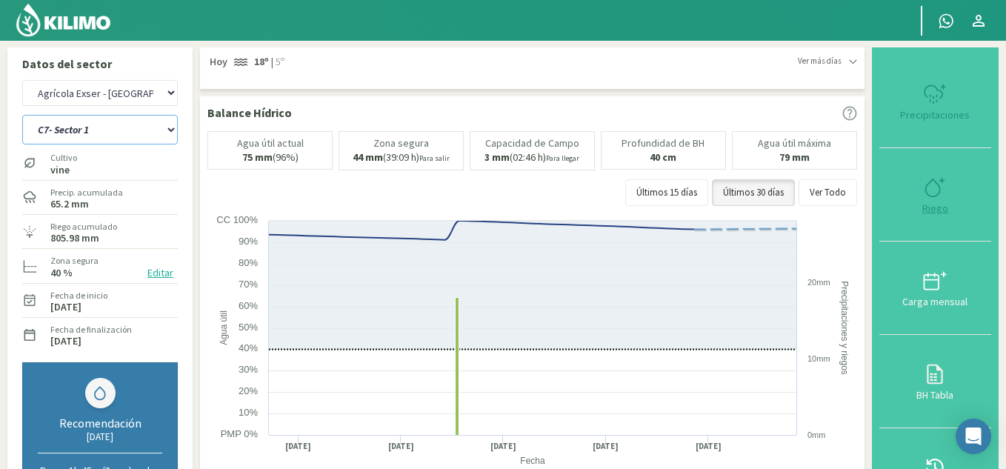
select select "61: Object"
type input "9"
click at [935, 207] on div "Riego" at bounding box center [935, 208] width 103 height 10
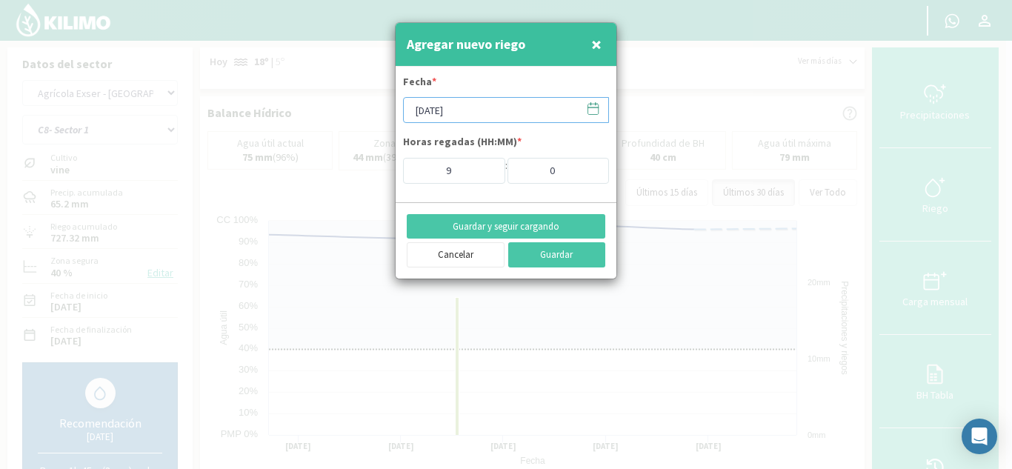
click at [483, 112] on input "[DATE]" at bounding box center [506, 110] width 206 height 26
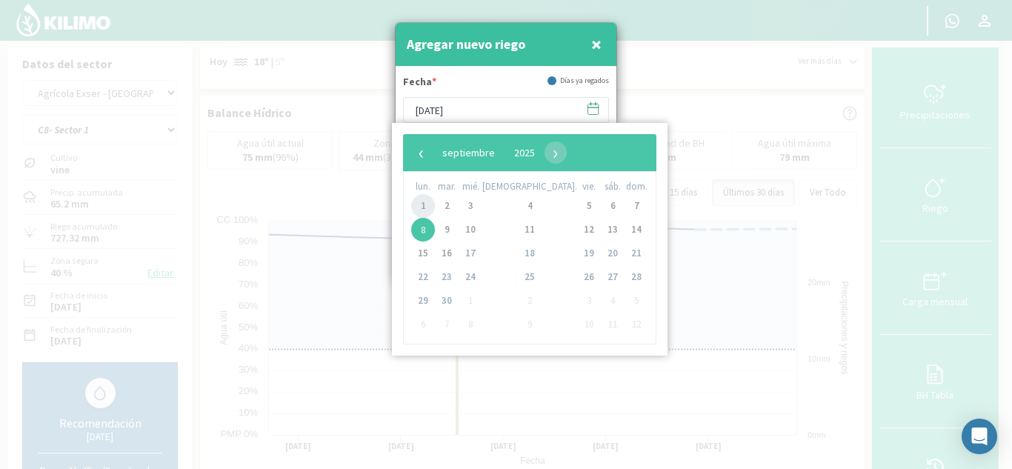
click at [428, 201] on span "1" at bounding box center [423, 206] width 24 height 24
type input "[DATE]"
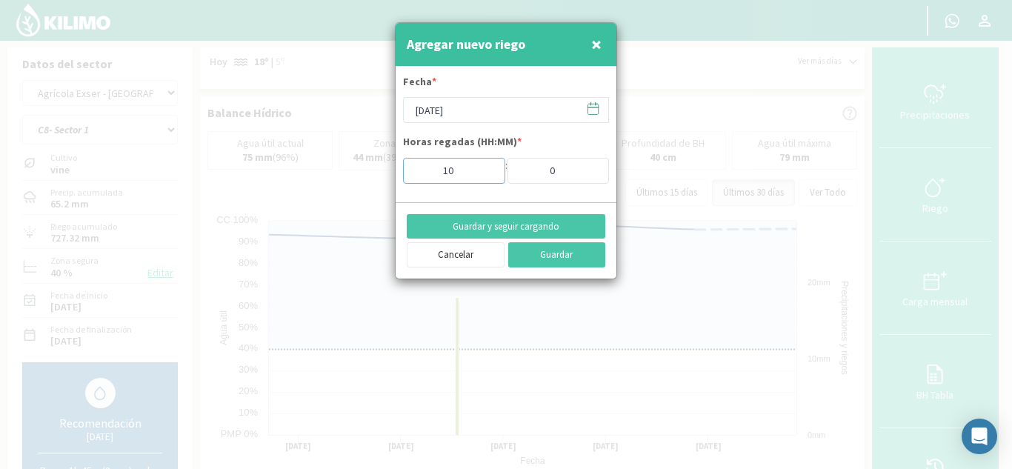
type input "10"
click at [481, 163] on input "10" at bounding box center [454, 171] width 102 height 26
click at [533, 247] on button "Guardar" at bounding box center [557, 254] width 98 height 25
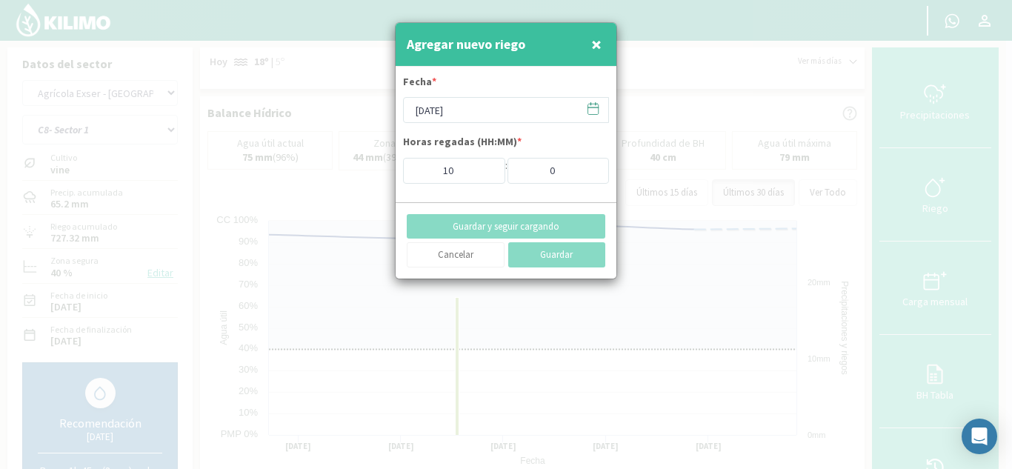
type input "[DATE]"
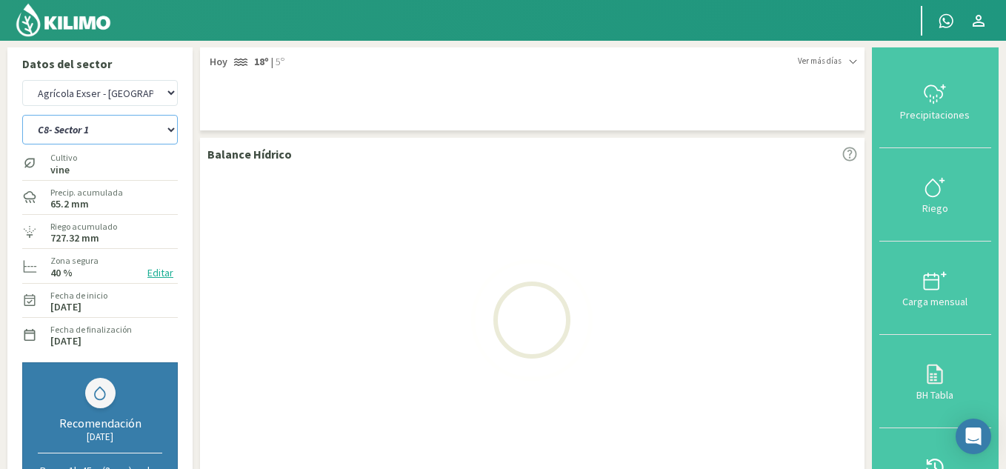
click at [111, 122] on select "C10- Sector 1 C1- Sector 3 C2- Sector 3 C3- sector 3B C4-Sector 2 C6- Sector 1B…" at bounding box center [100, 130] width 156 height 30
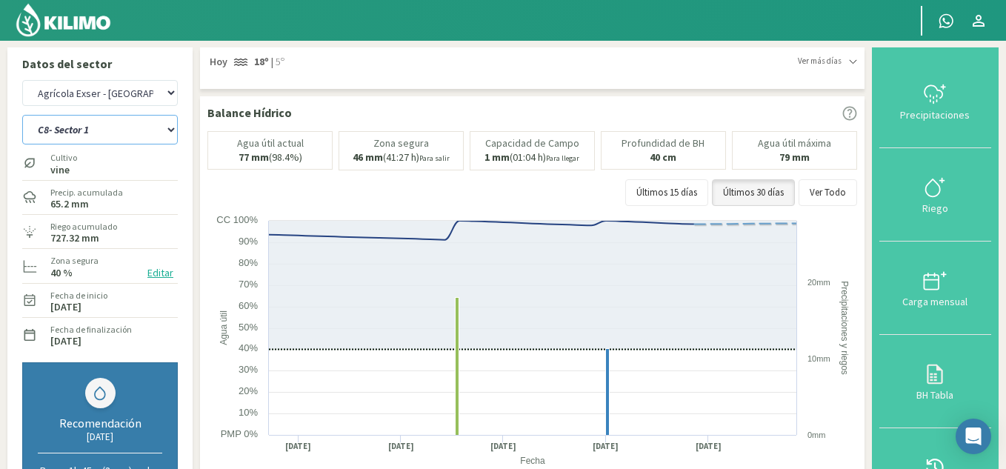
select select "54: Object"
click at [22, 115] on select "C10- Sector 1 C1- Sector 3 C2- Sector 3 C3- sector 3B C4-Sector 2 C6- Sector 1B…" at bounding box center [100, 130] width 156 height 30
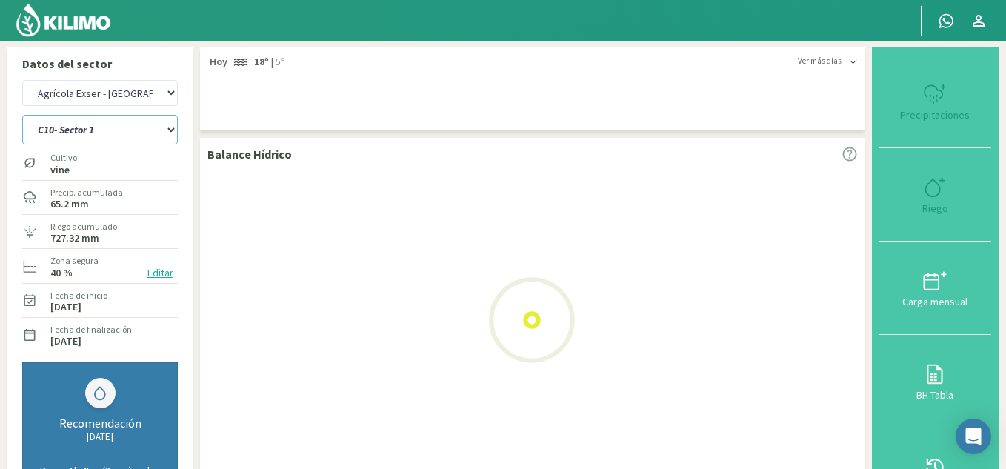
select select "21: Object"
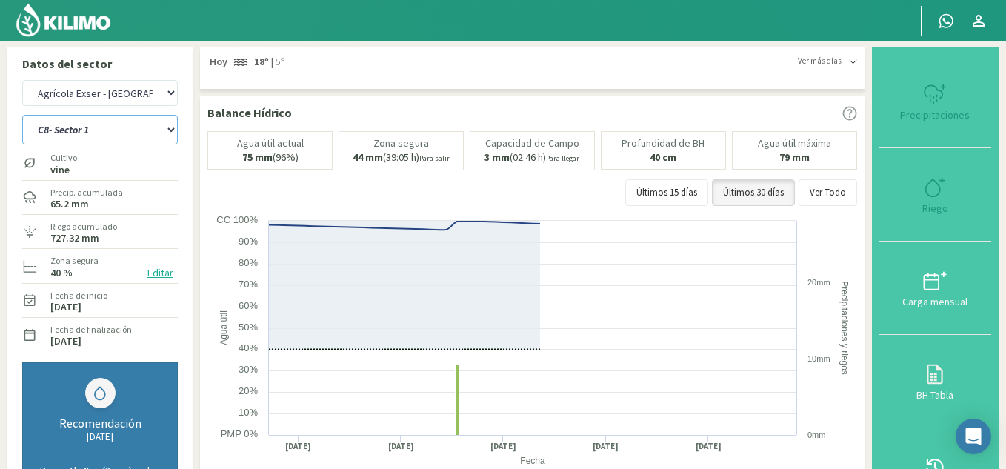
select select "63: Object"
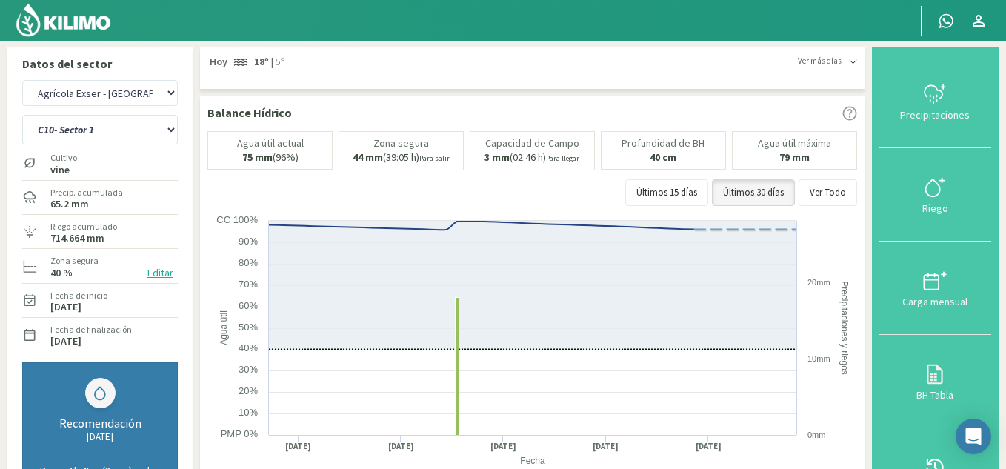
click at [934, 207] on div "Riego" at bounding box center [935, 208] width 103 height 10
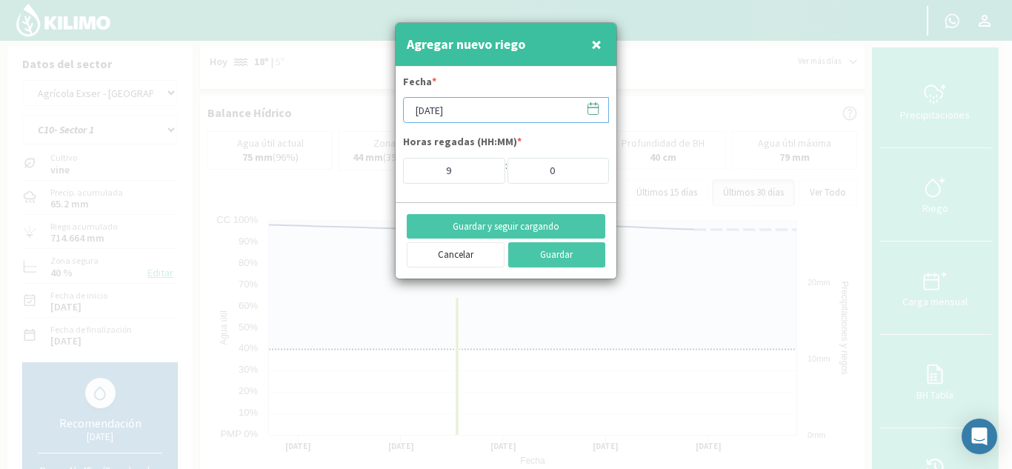
click at [485, 107] on input "[DATE]" at bounding box center [506, 110] width 206 height 26
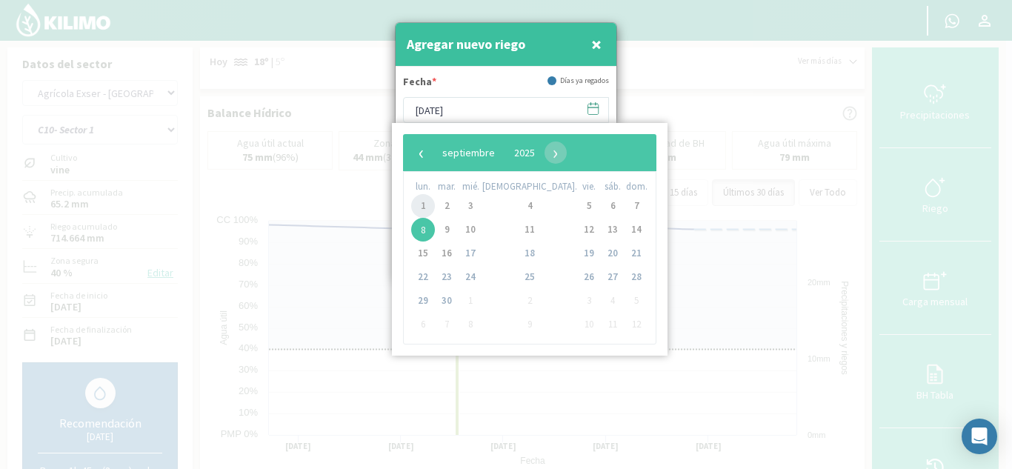
click at [422, 203] on span "1" at bounding box center [423, 206] width 24 height 24
type input "[DATE]"
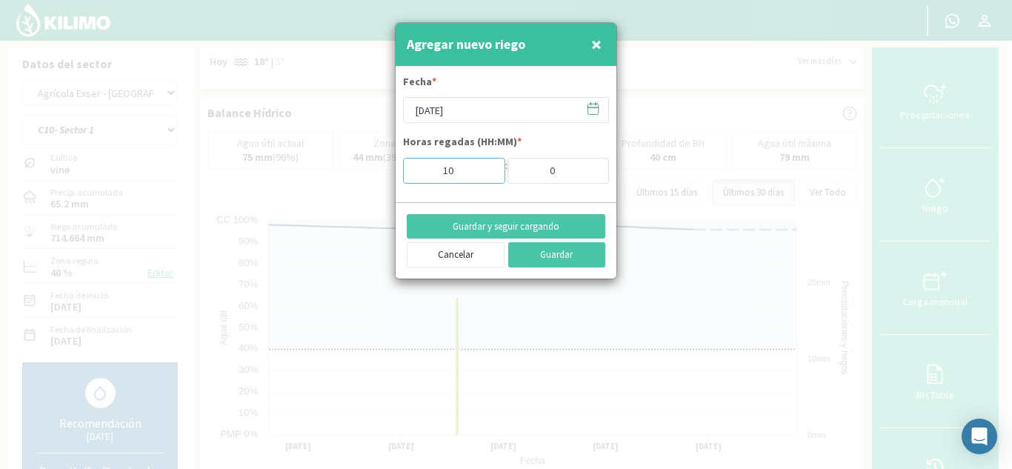
type input "10"
click at [487, 165] on input "10" at bounding box center [454, 171] width 102 height 26
click at [542, 253] on button "Guardar" at bounding box center [557, 254] width 98 height 25
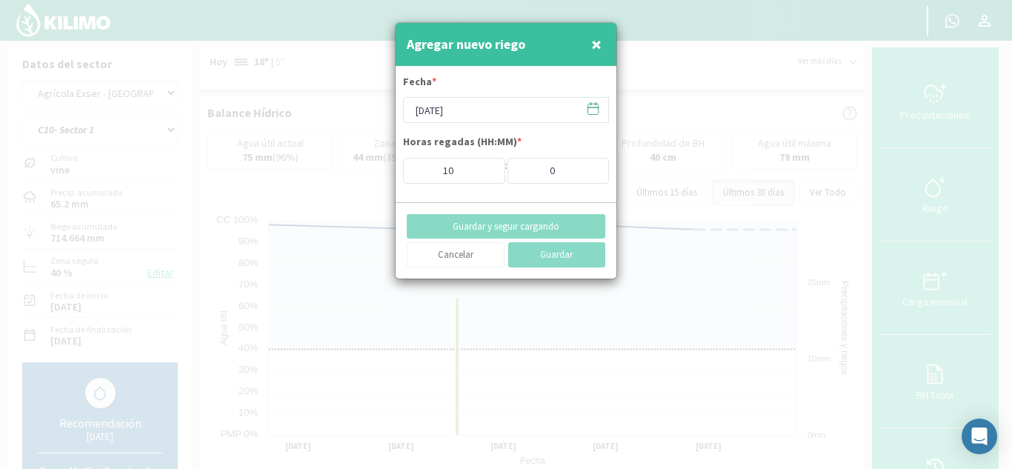
type input "[DATE]"
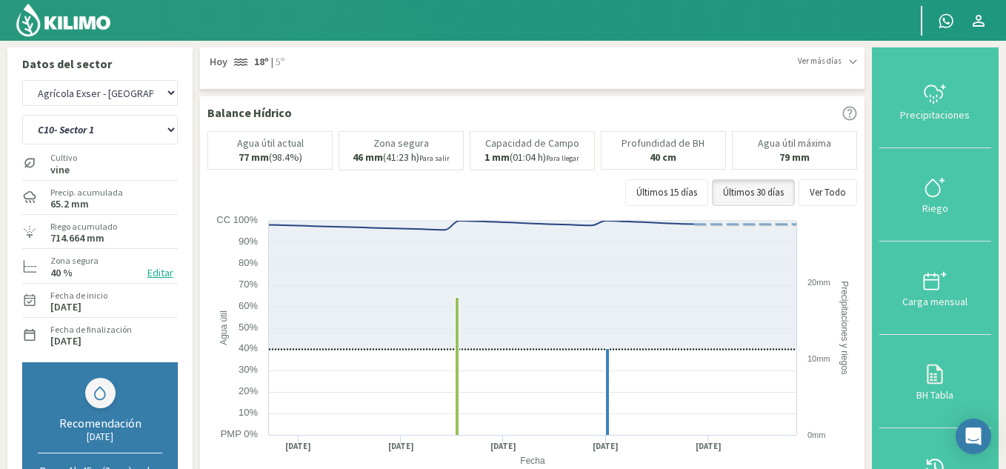
click at [87, 21] on img at bounding box center [63, 20] width 97 height 36
